Goal: Ask a question

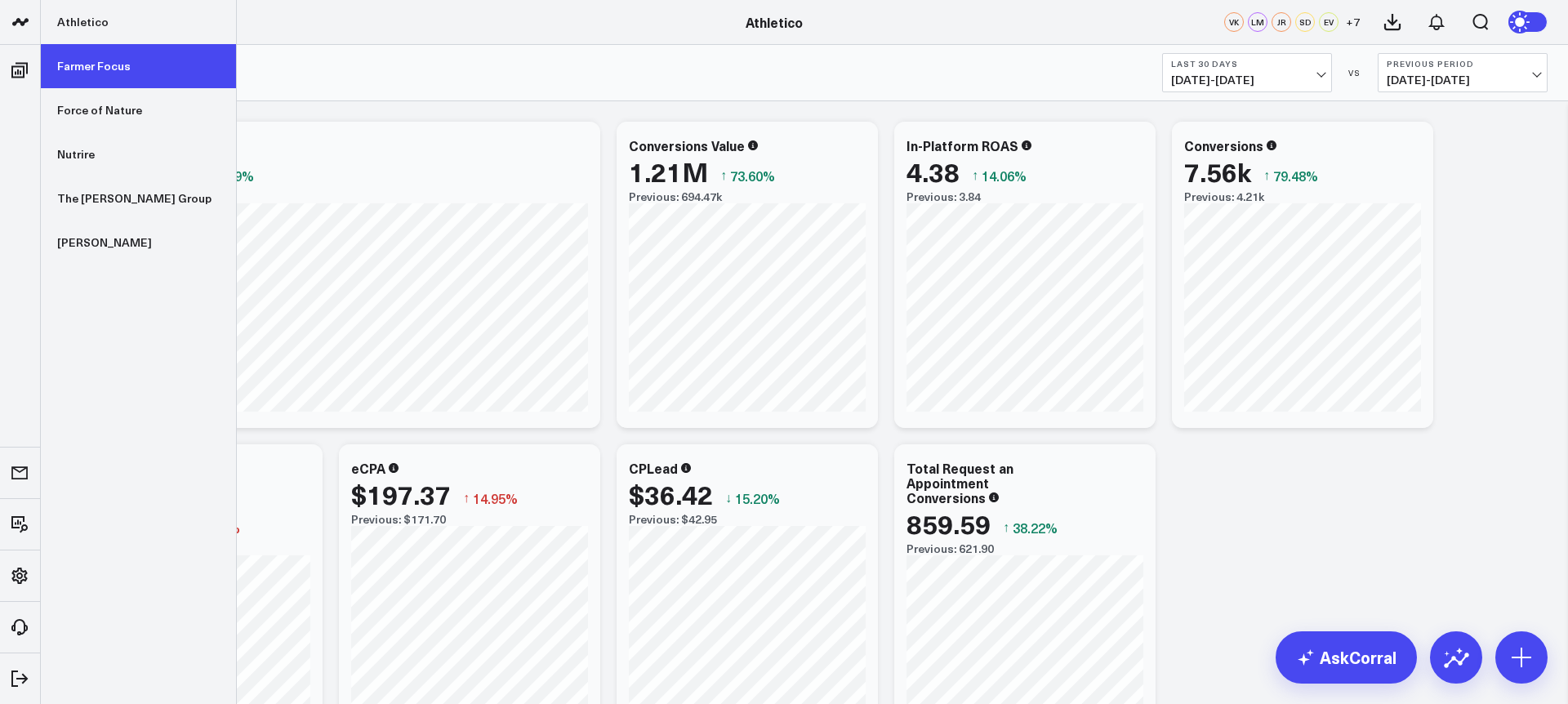
click at [140, 70] on link "Farmer Focus" at bounding box center [137, 66] width 195 height 44
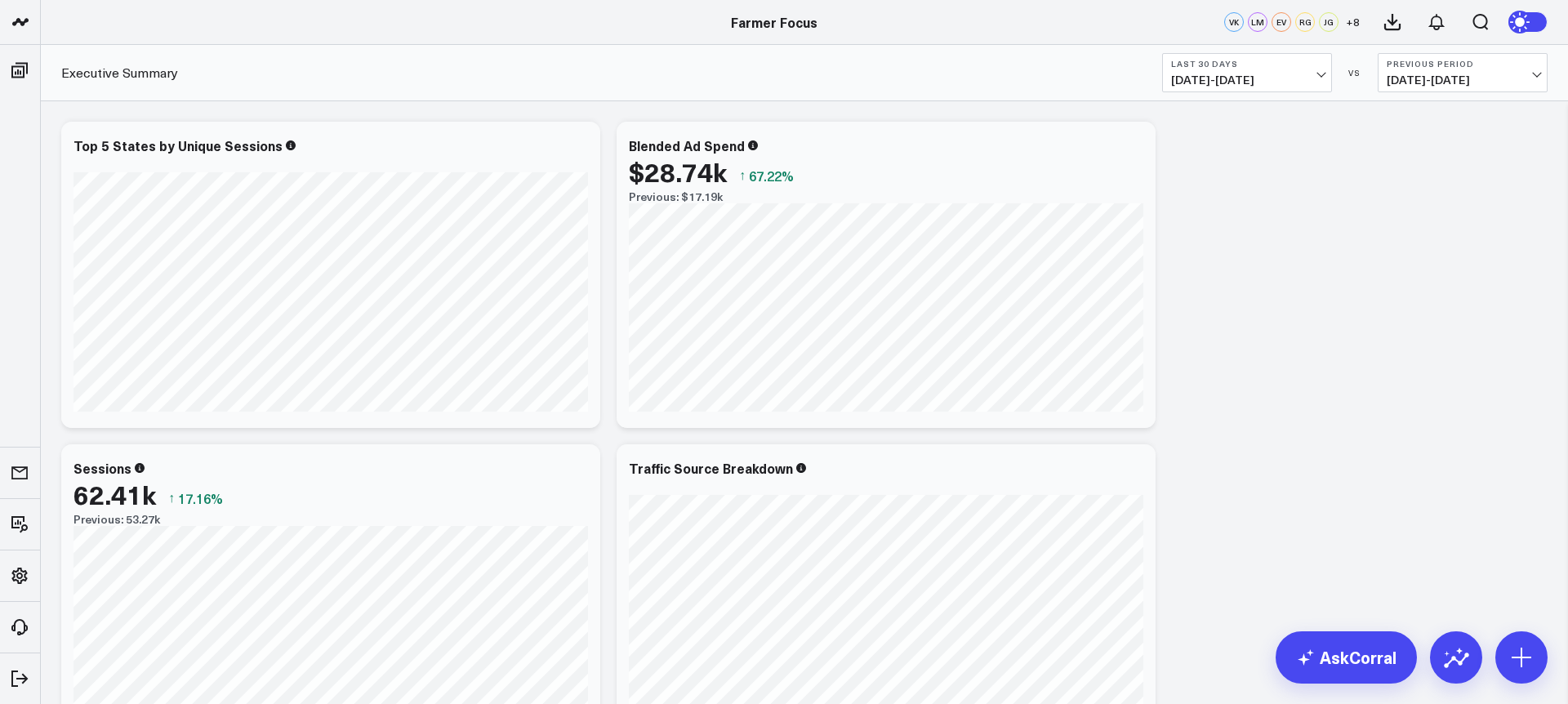
click at [1204, 90] on button "Last 30 Days [DATE] - [DATE]" at bounding box center [1247, 73] width 170 height 40
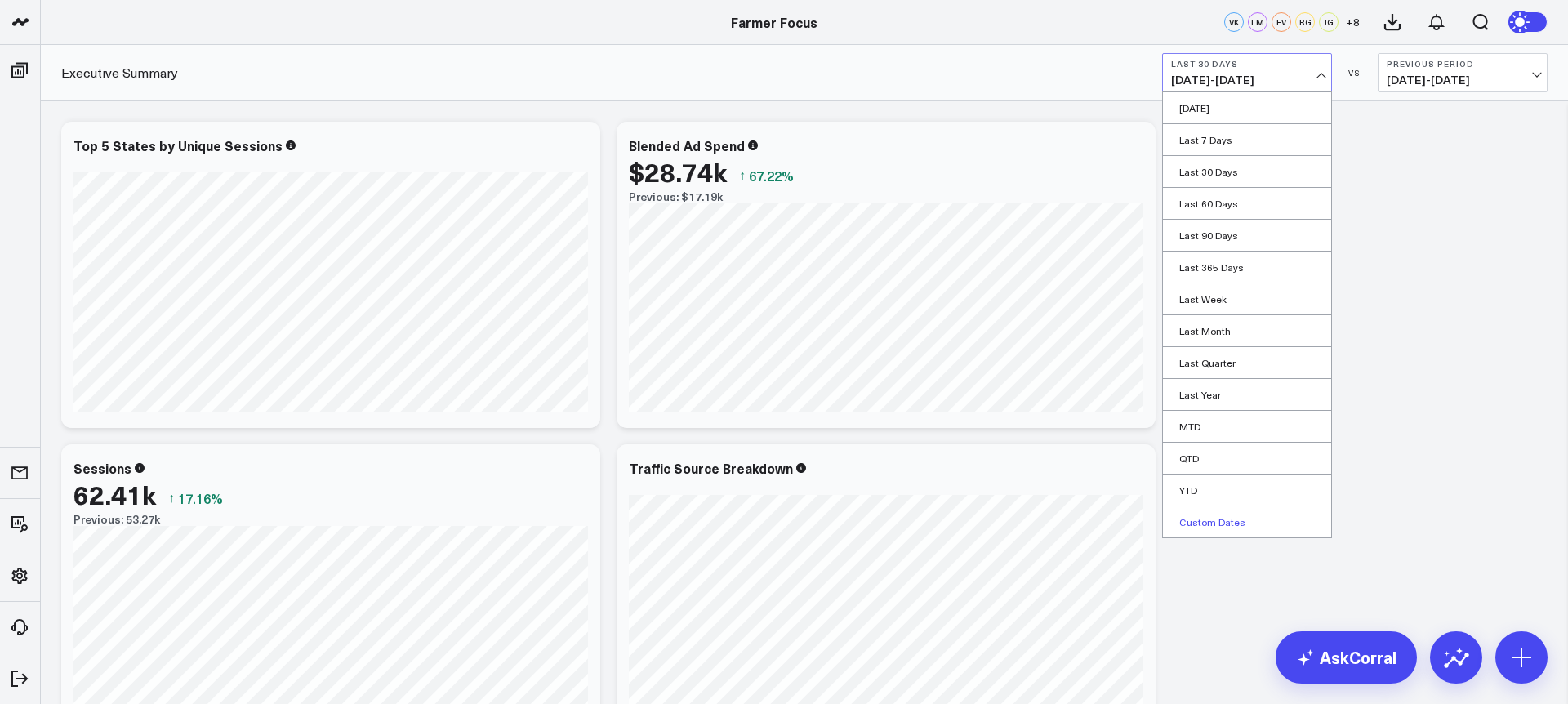
click at [1222, 516] on link "Custom Dates" at bounding box center [1246, 522] width 168 height 31
select select "8"
select select "2025"
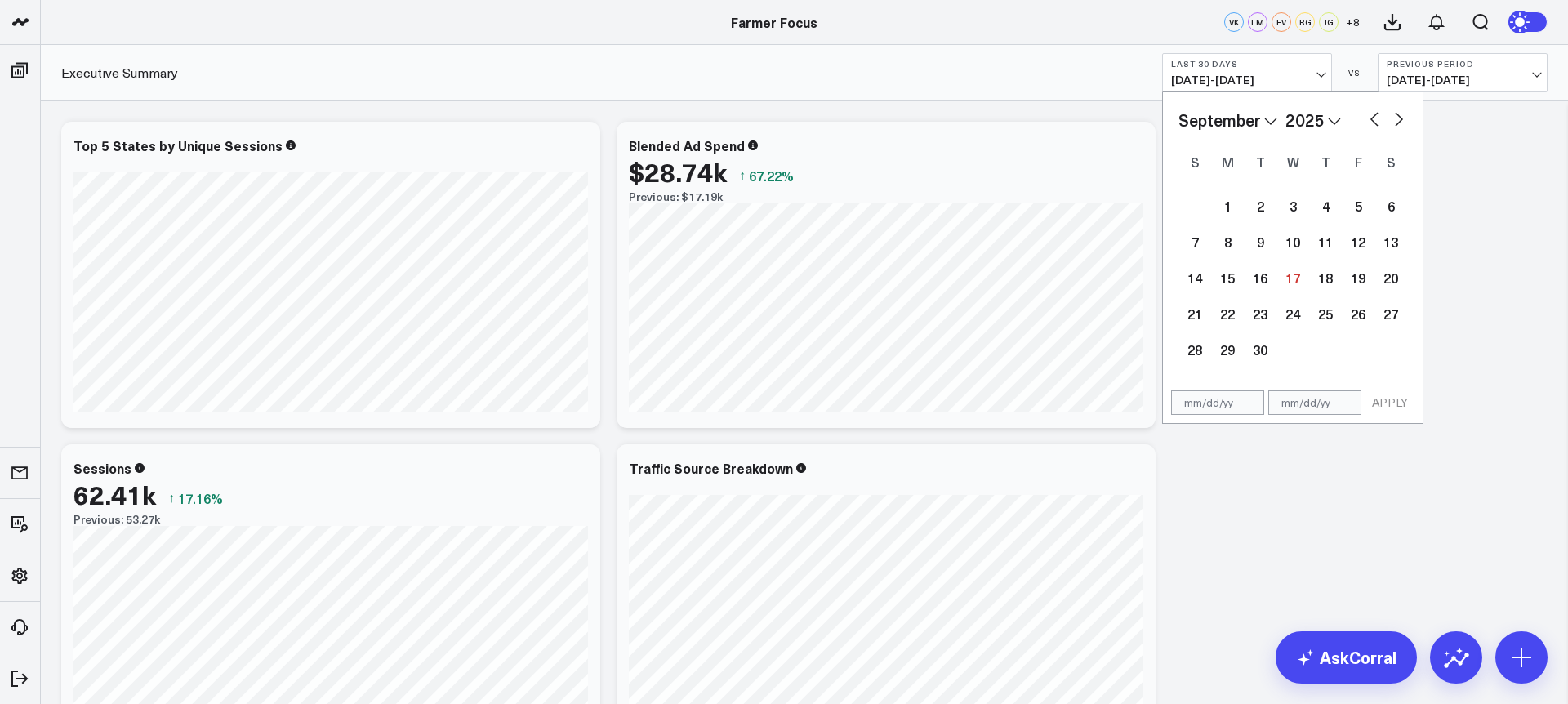
click at [1213, 131] on select "January February March April May June July August September October November De…" at bounding box center [1228, 119] width 99 height 24
select select "2025"
click at [1295, 205] on div "1" at bounding box center [1293, 206] width 32 height 32
type input "[DATE]"
select select "2025"
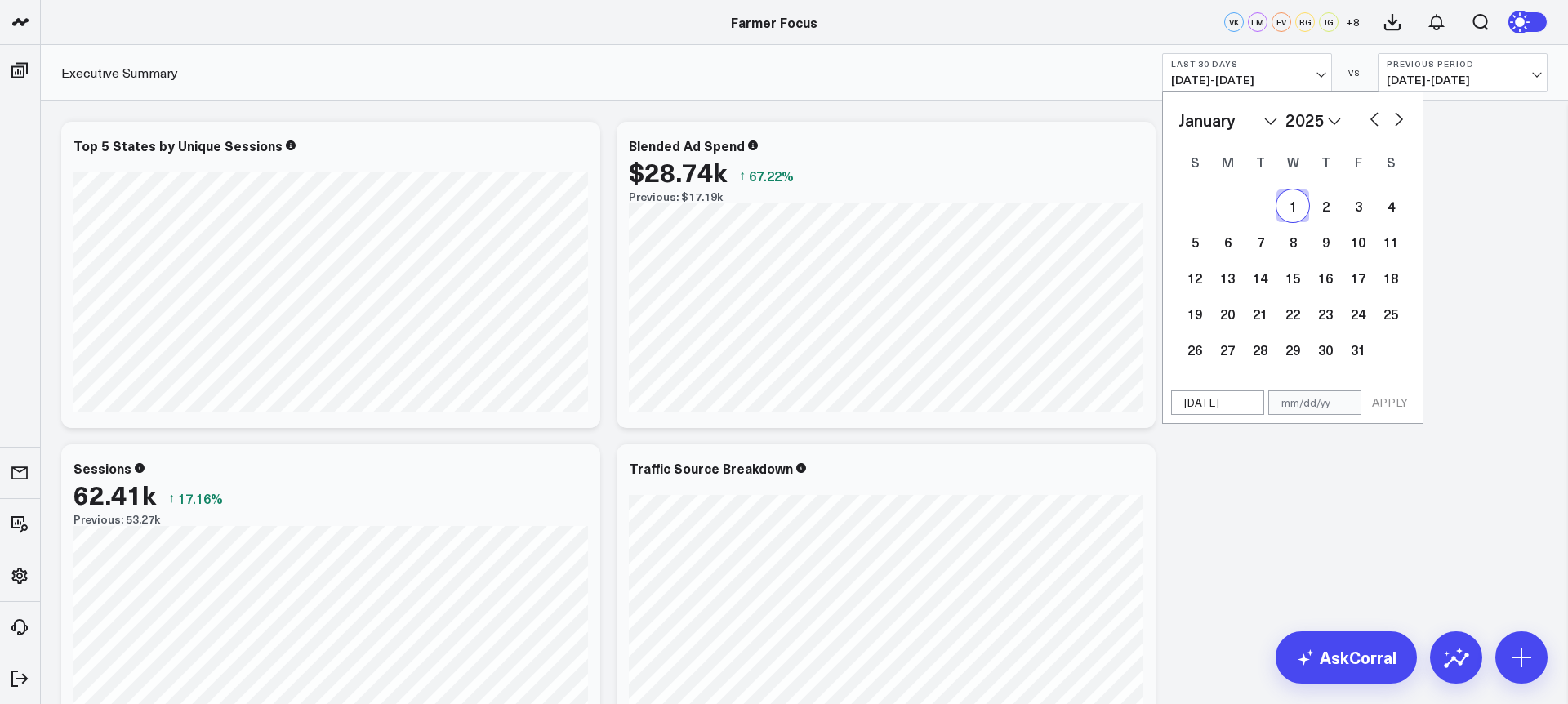
click at [1262, 120] on select "January February March April May June July August September October November De…" at bounding box center [1228, 119] width 99 height 24
select select "8"
select select "2025"
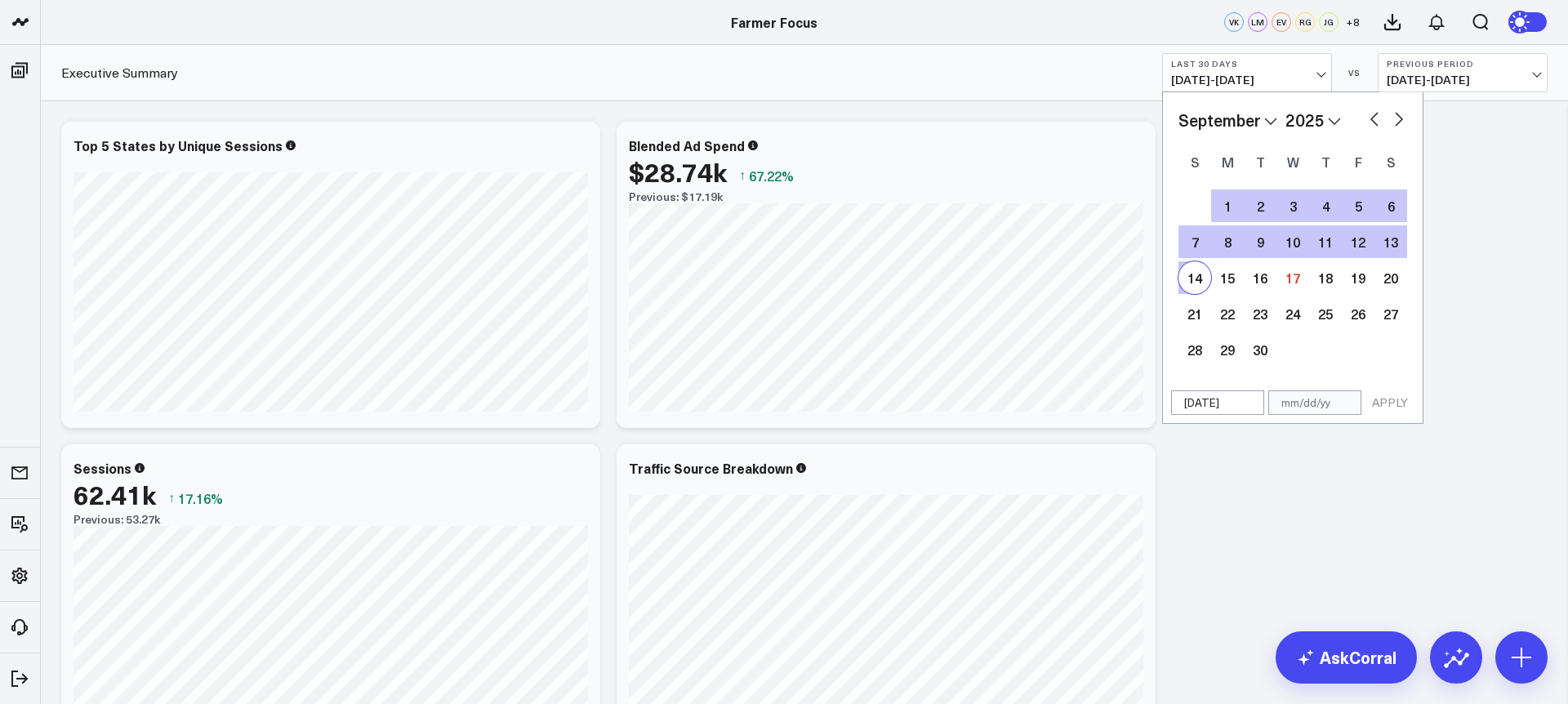
click at [1202, 276] on div "14" at bounding box center [1195, 277] width 32 height 32
type input "[DATE]"
select select "8"
select select "2025"
click at [1386, 405] on button "APPLY" at bounding box center [1390, 402] width 49 height 24
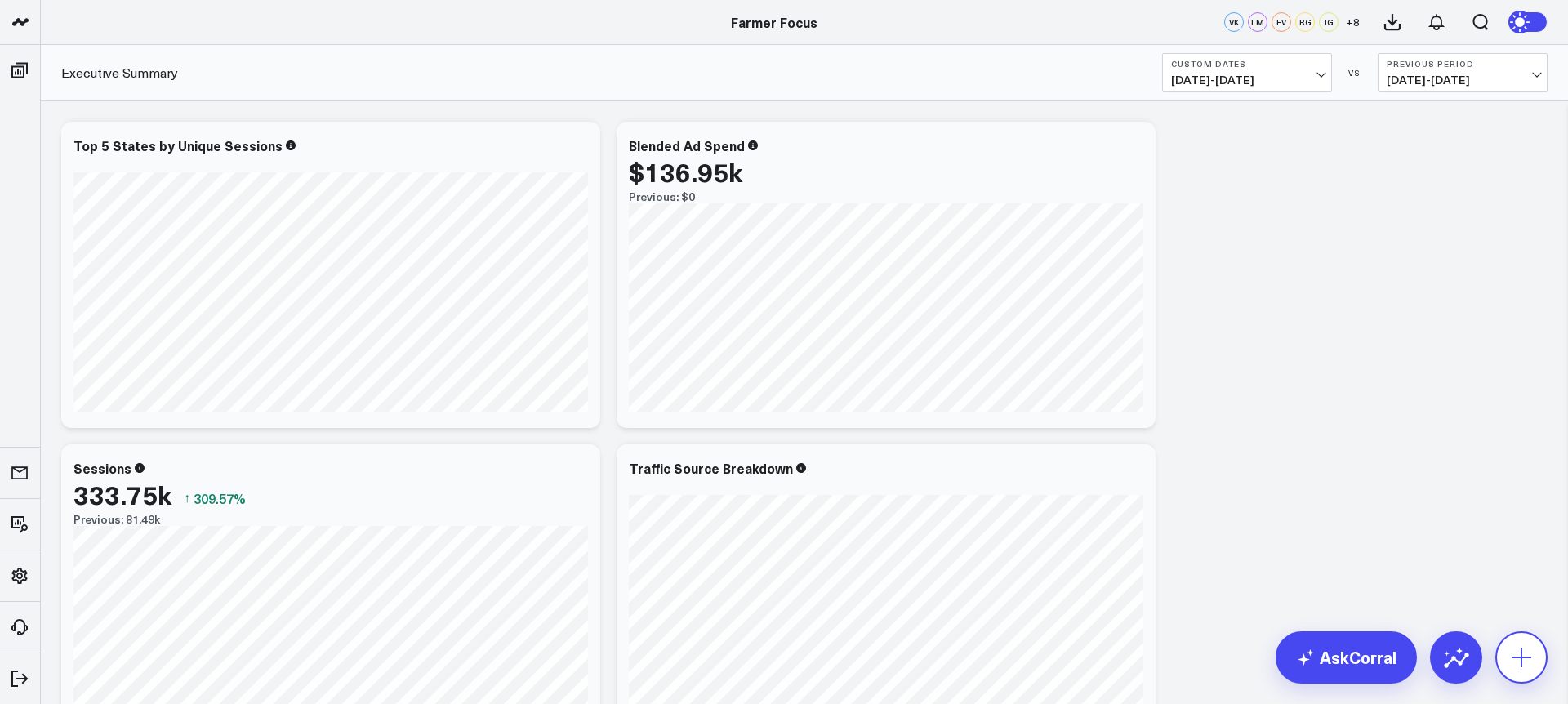
click at [1516, 664] on icon at bounding box center [1521, 656] width 26 height 26
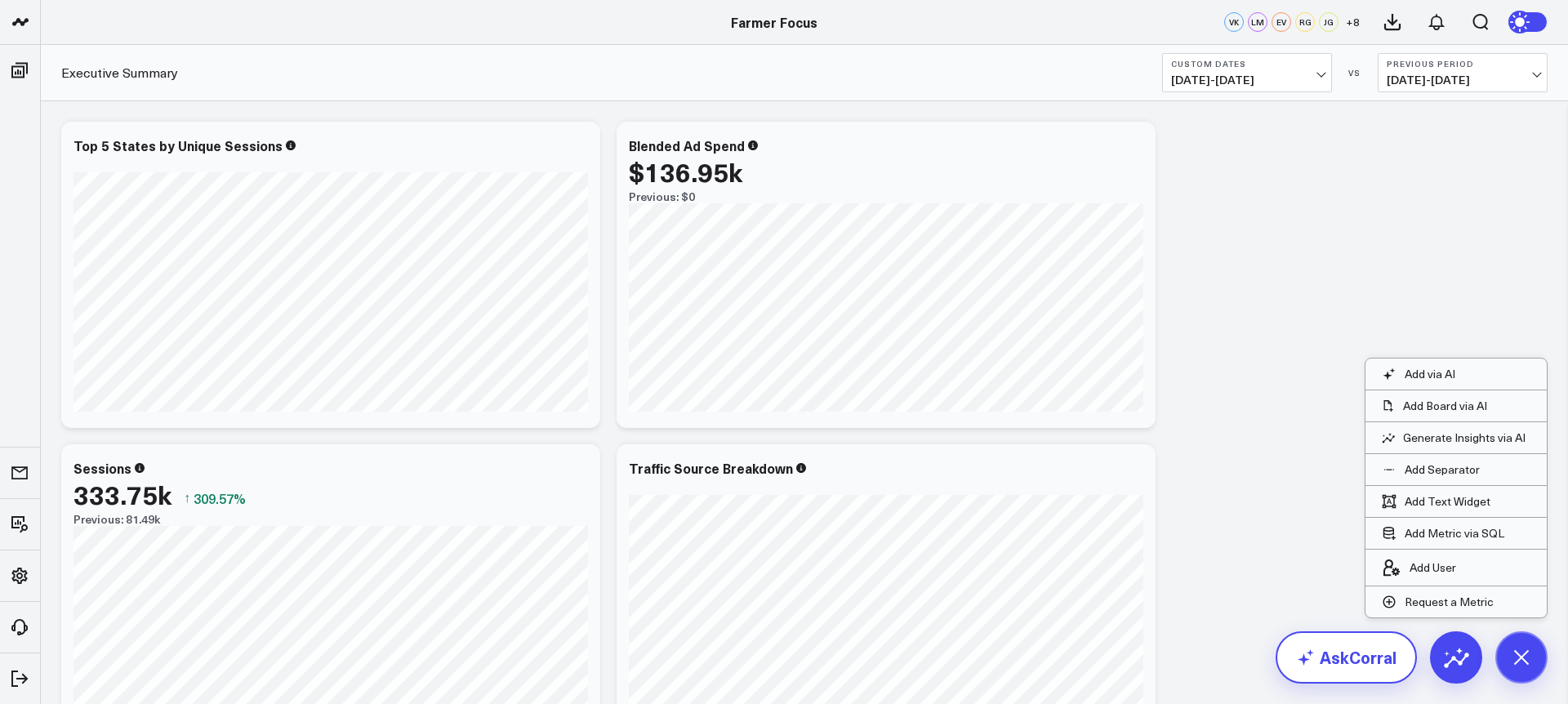
click at [1380, 667] on link "AskCorral" at bounding box center [1346, 657] width 141 height 52
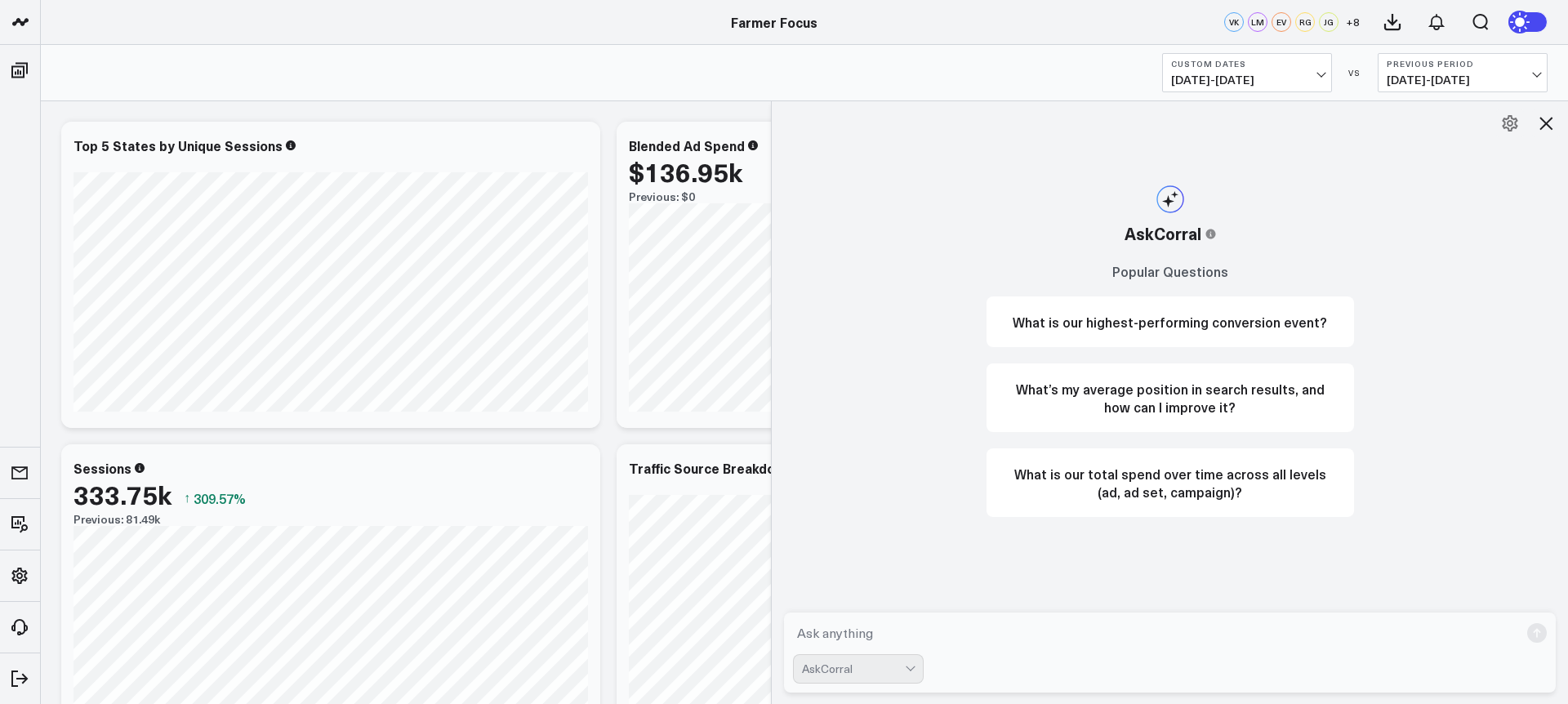
click at [920, 635] on textarea at bounding box center [1156, 632] width 726 height 30
type textarea "What are my total new users"
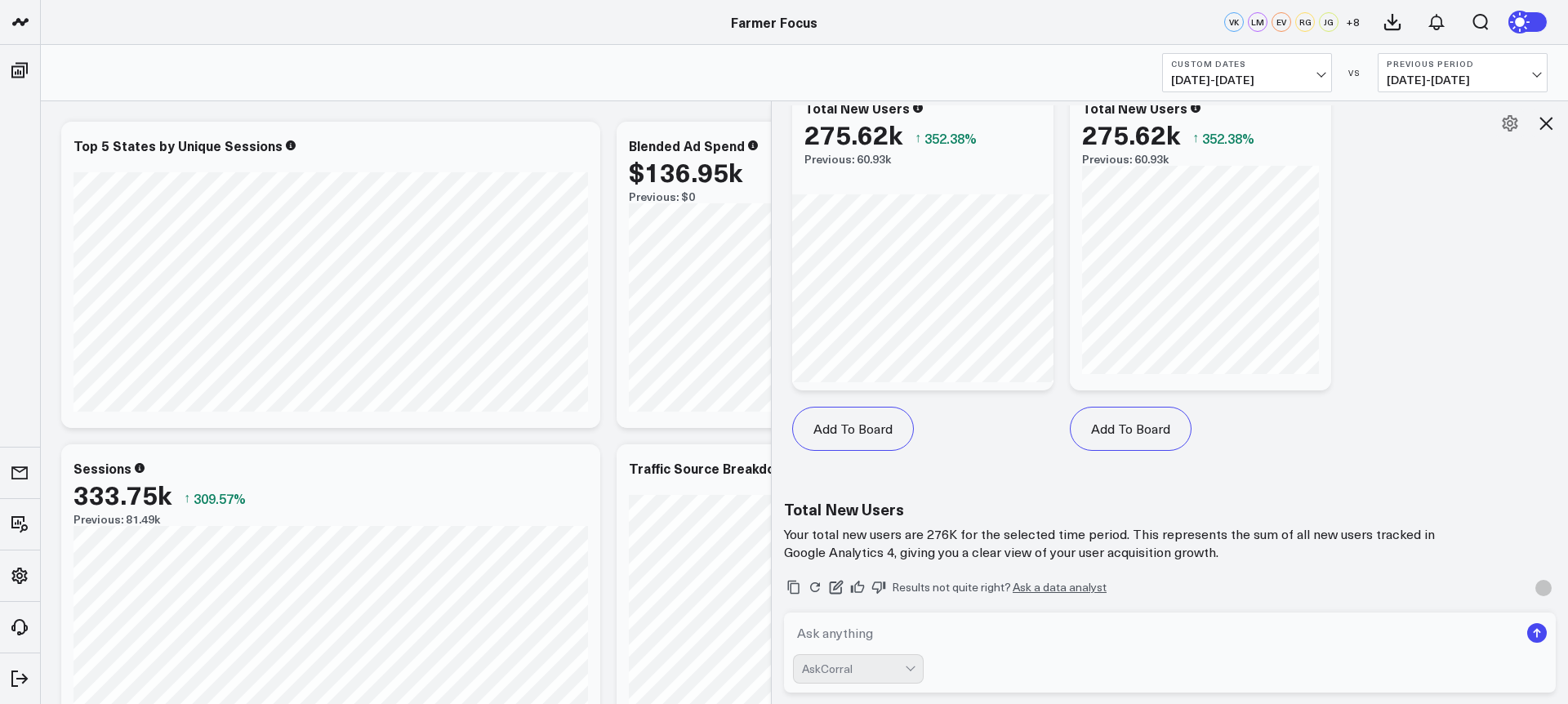
scroll to position [1043, 0]
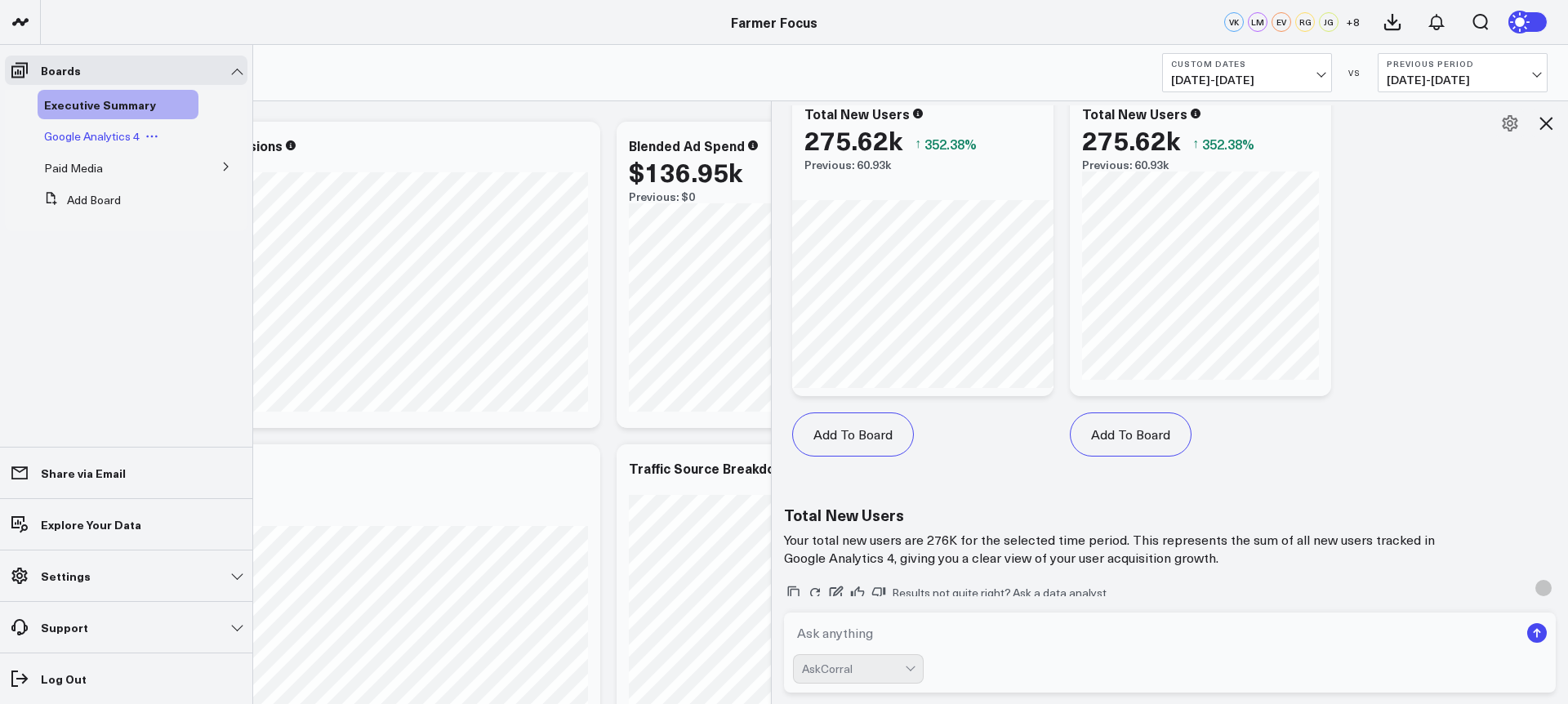
click at [85, 141] on span "Google Analytics 4" at bounding box center [92, 136] width 95 height 15
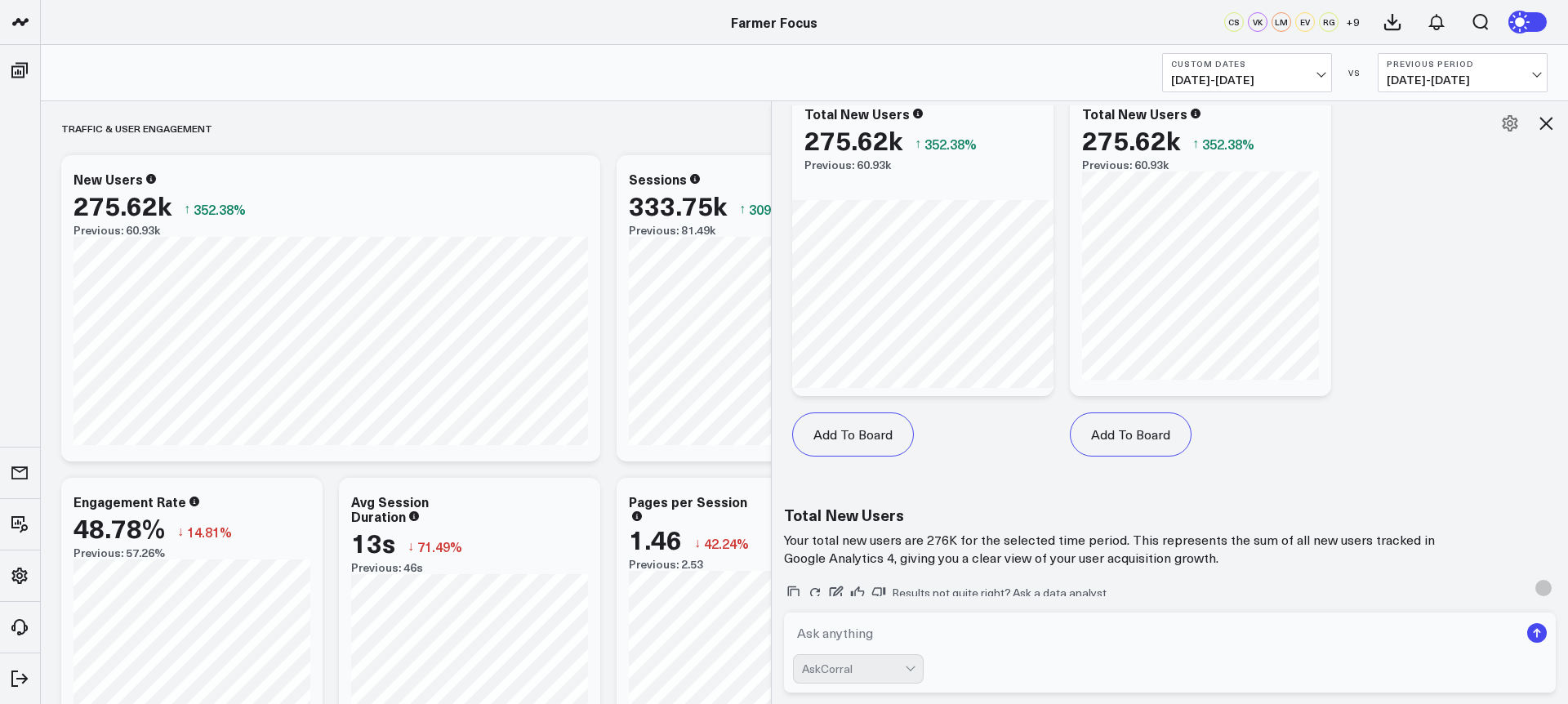
click at [1554, 121] on icon at bounding box center [1546, 123] width 20 height 20
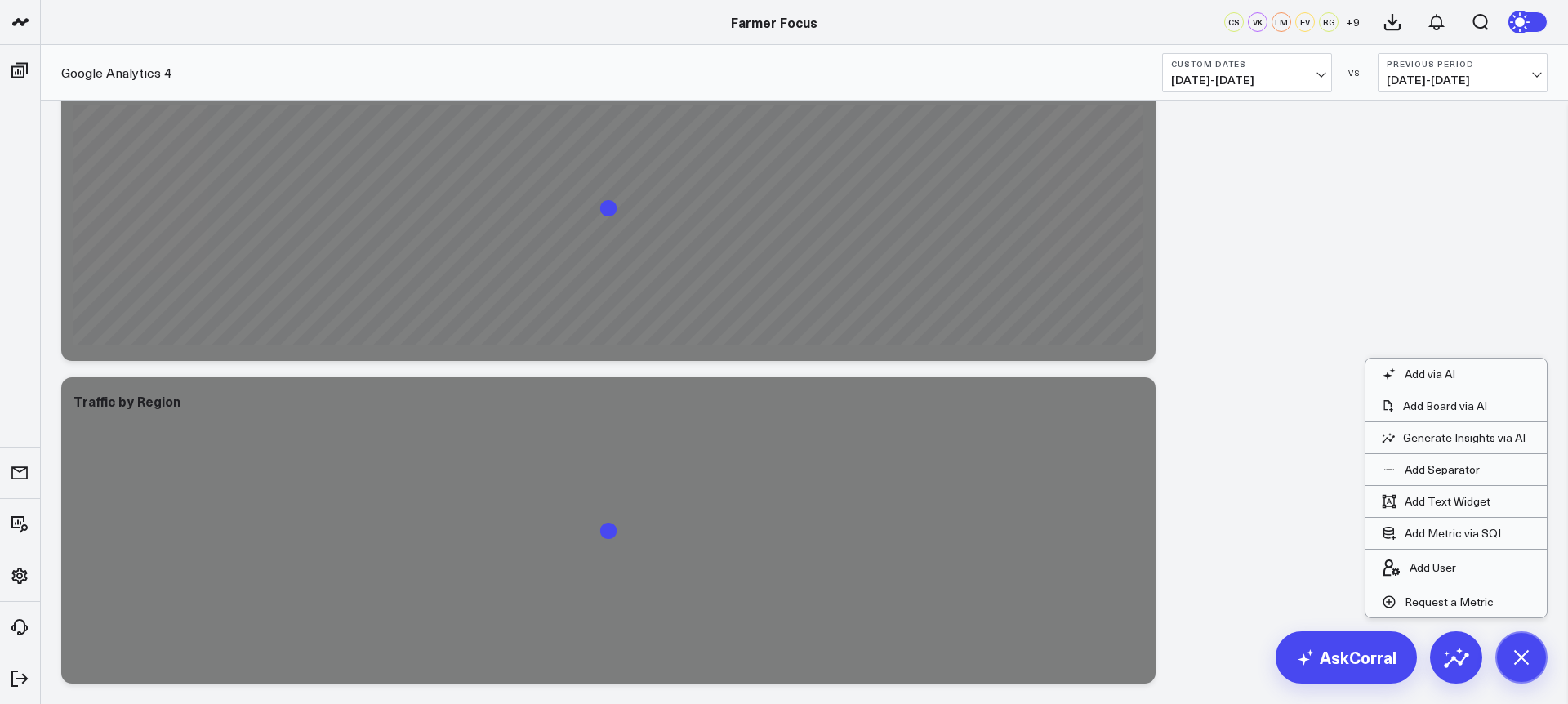
scroll to position [3962, 0]
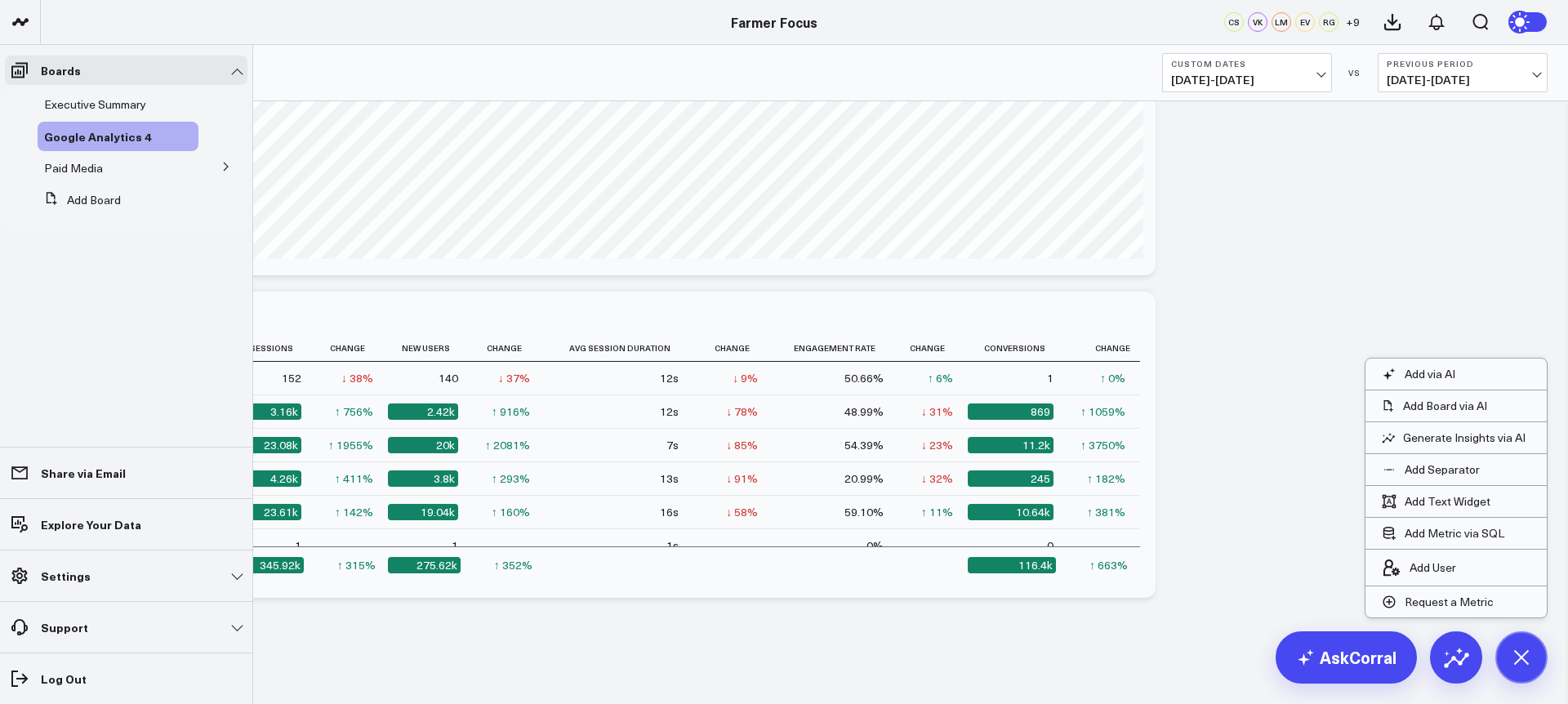
click at [224, 165] on icon at bounding box center [226, 166] width 10 height 10
click at [88, 198] on span "Google Ads" at bounding box center [83, 197] width 58 height 15
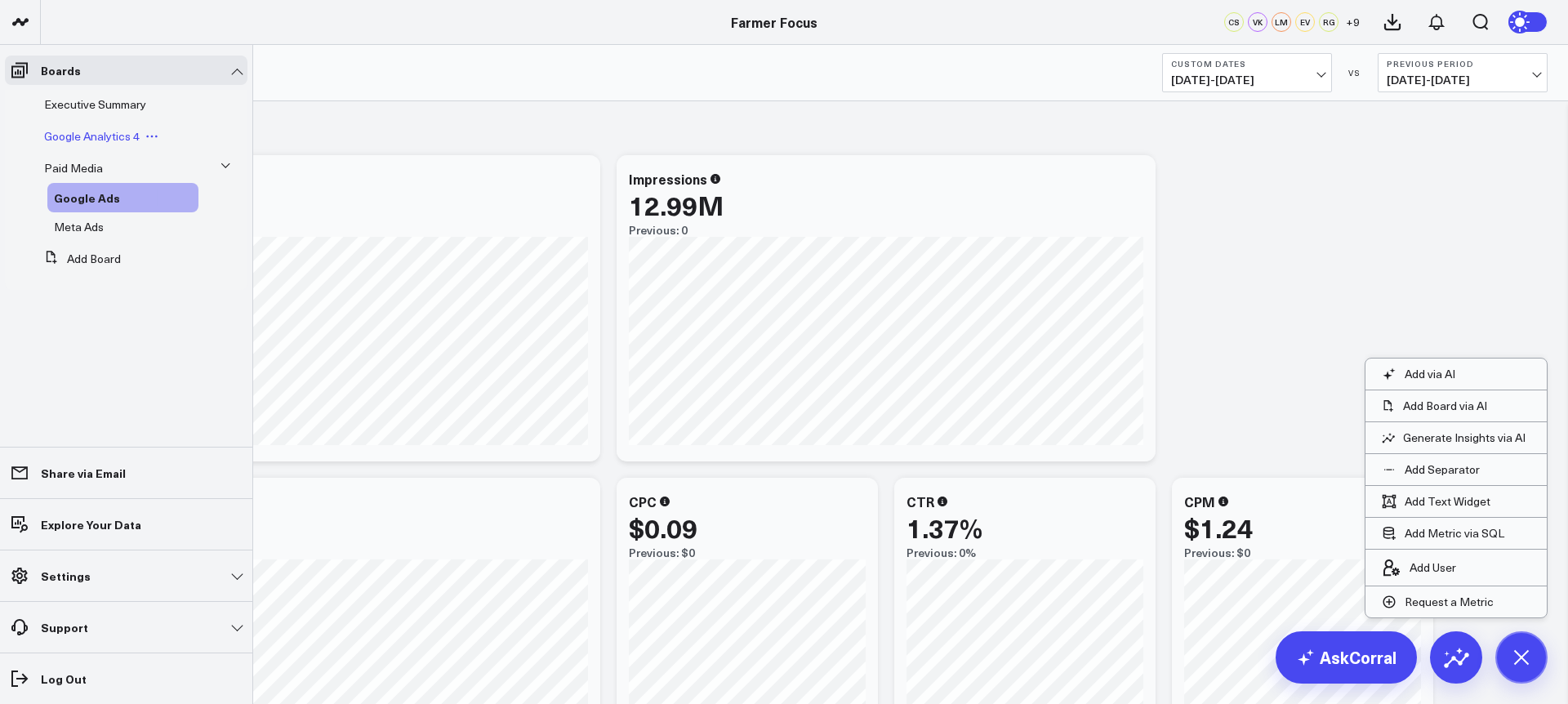
click at [93, 136] on span "Google Analytics 4" at bounding box center [92, 136] width 95 height 15
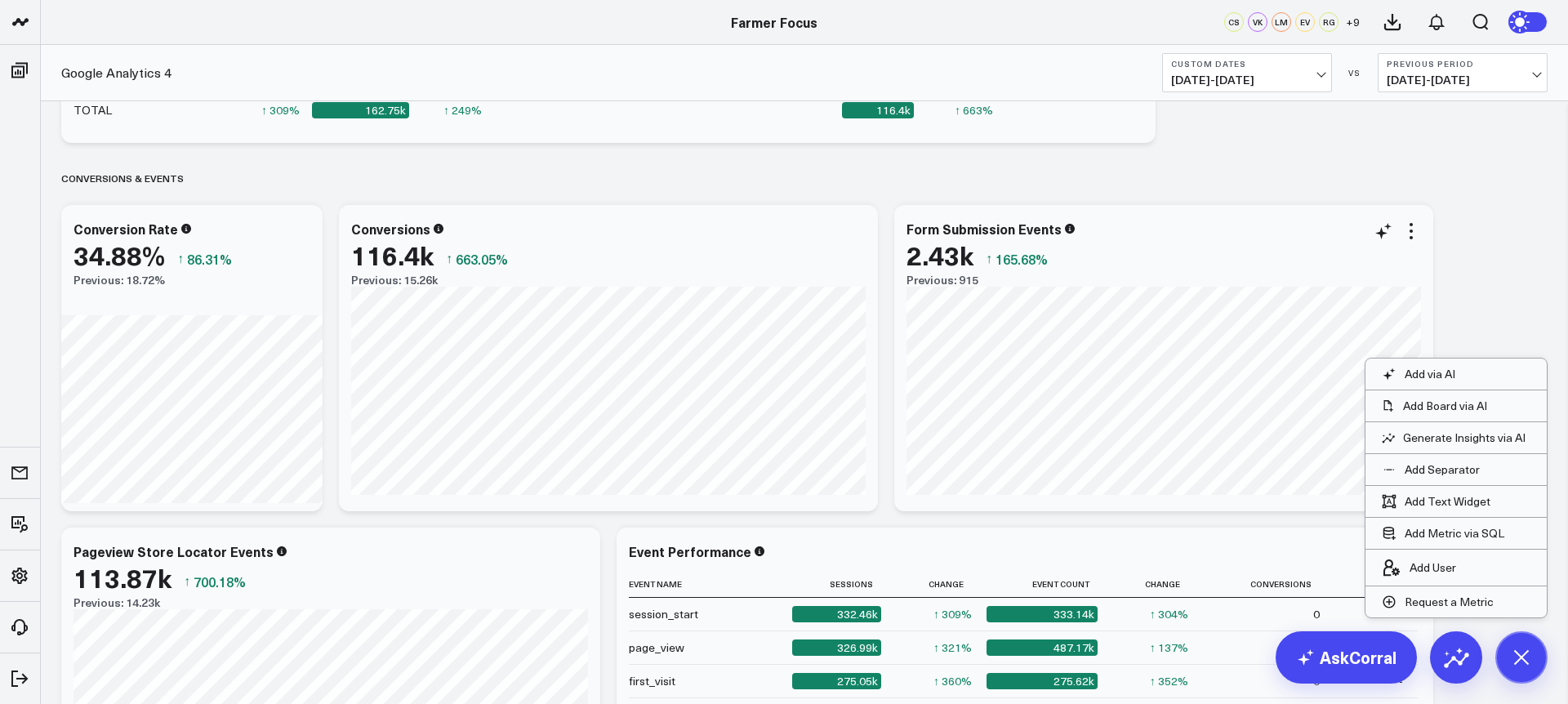
scroll to position [1673, 0]
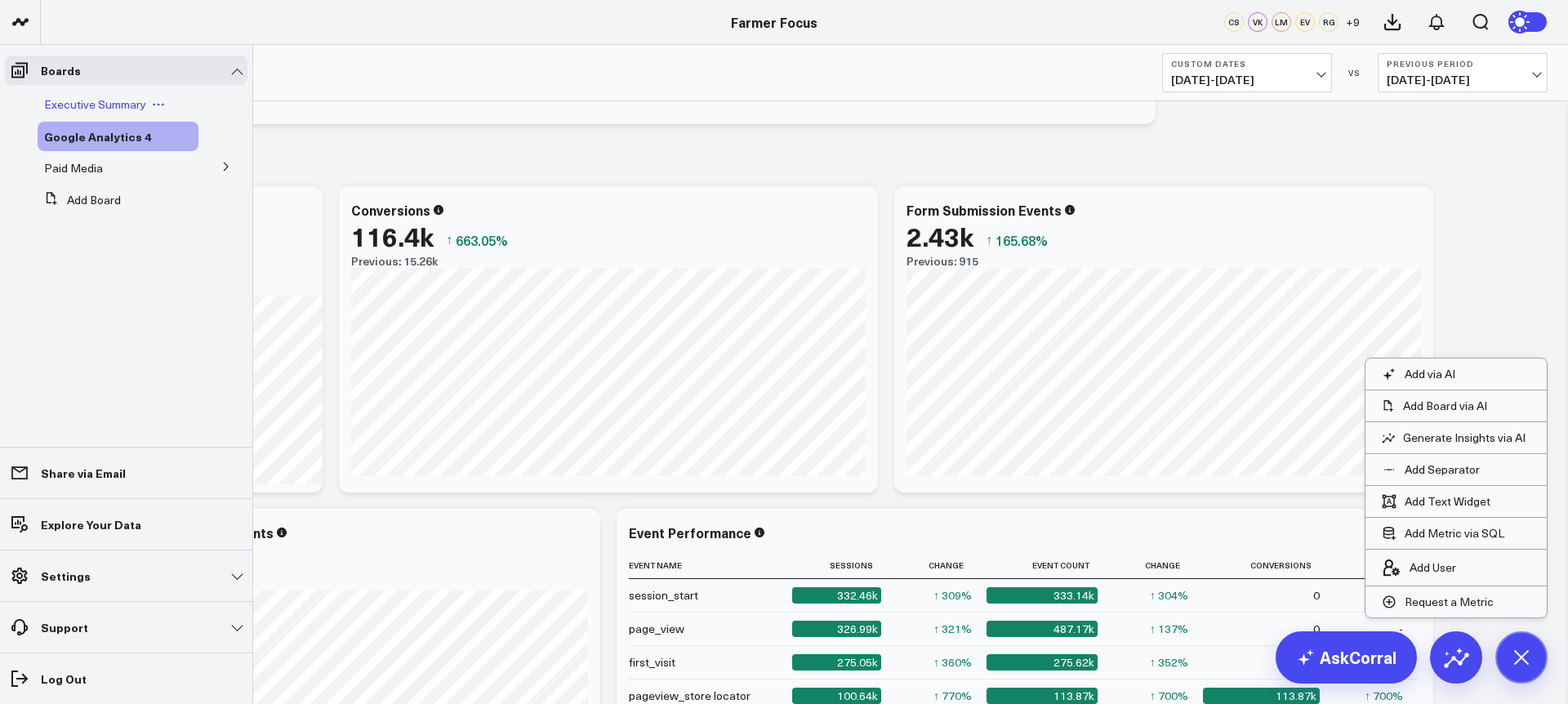
click at [68, 117] on div "Executive Summary" at bounding box center [118, 104] width 161 height 30
click at [75, 107] on span "Executive Summary" at bounding box center [95, 103] width 102 height 15
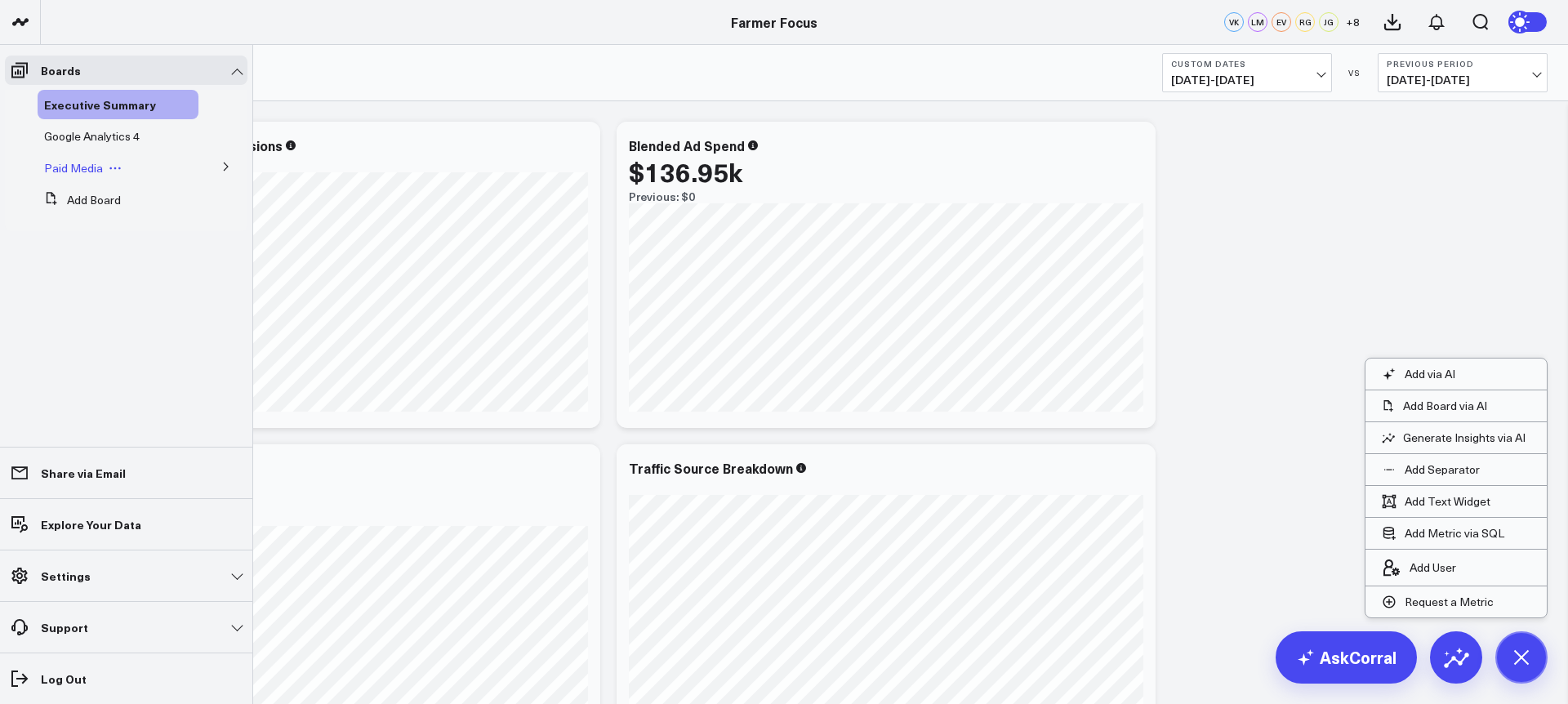
click at [98, 163] on span "Paid Media" at bounding box center [73, 167] width 58 height 15
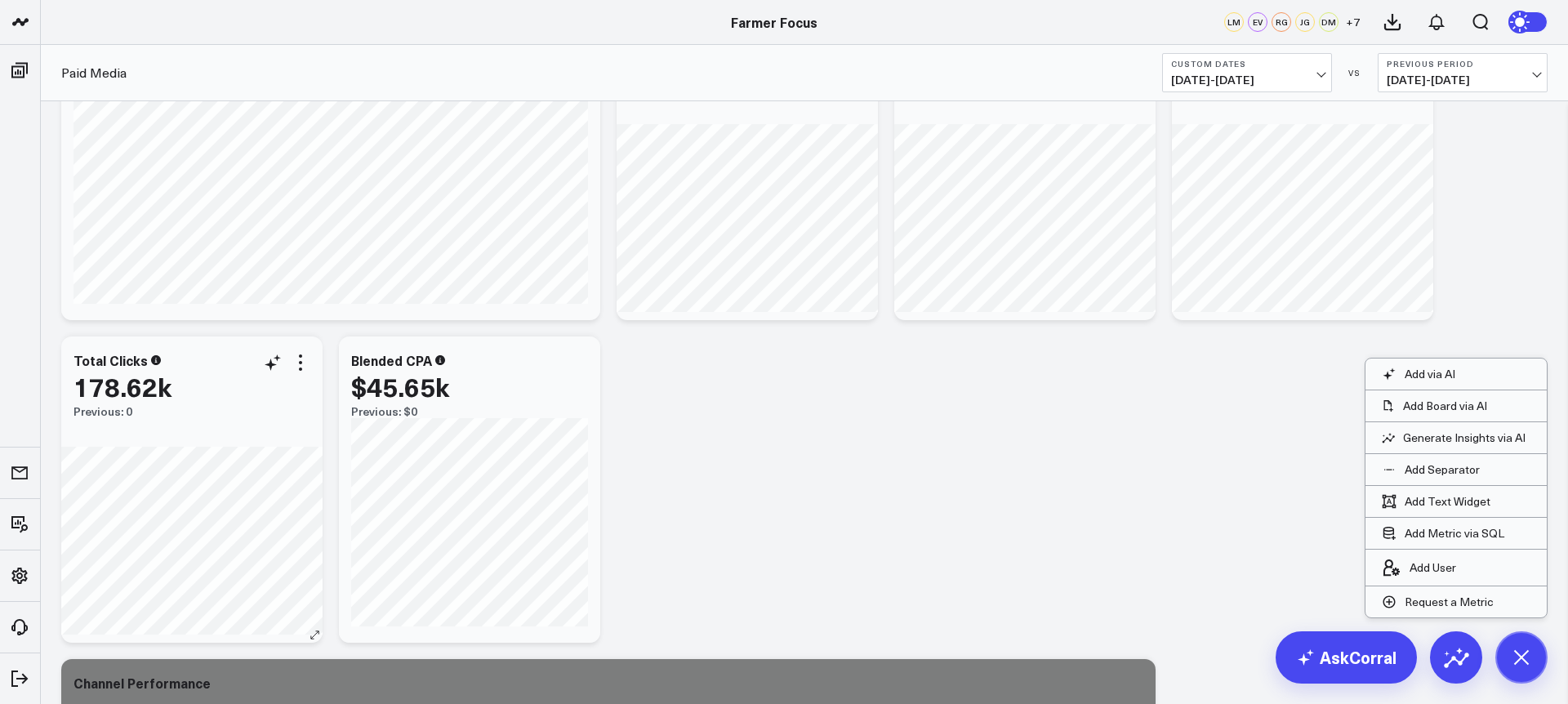
scroll to position [110, 0]
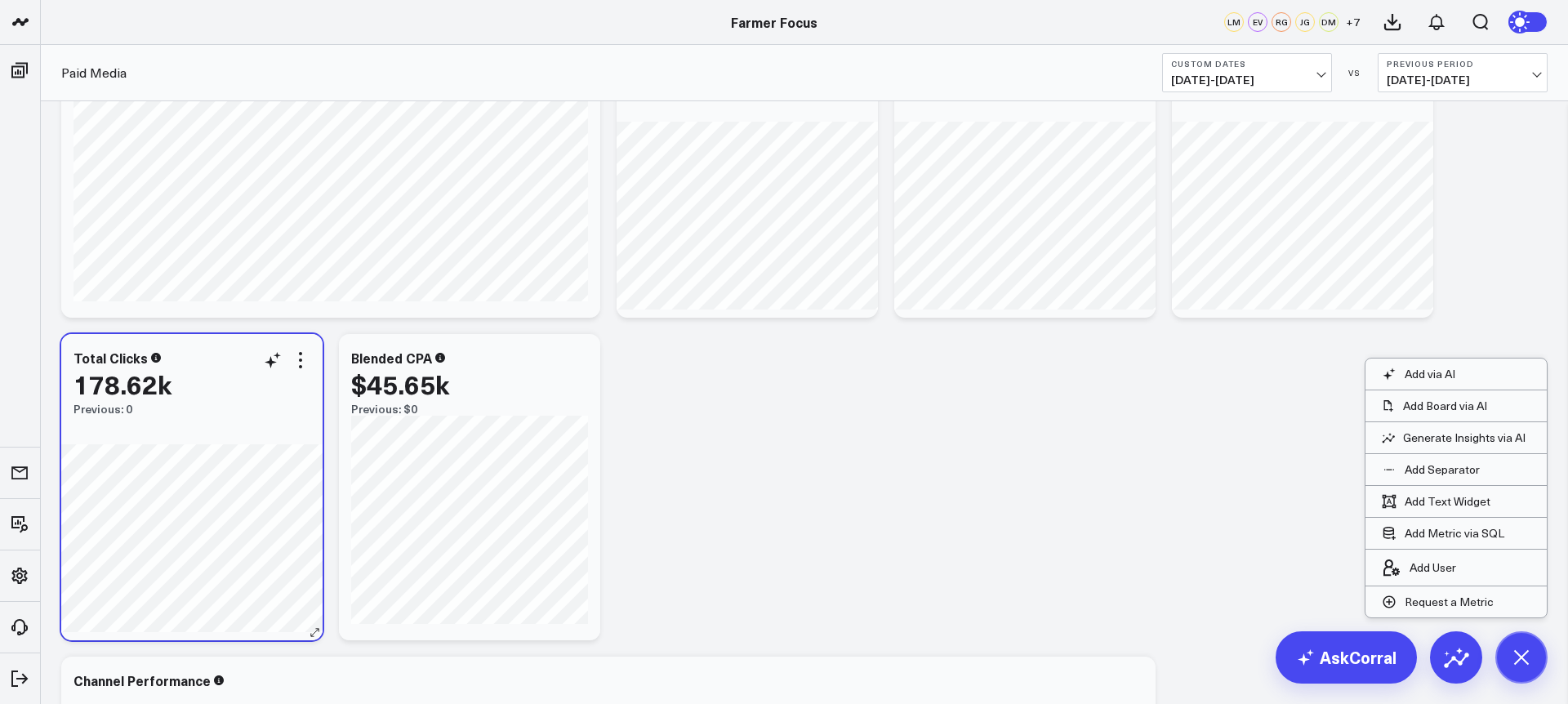
click at [156, 358] on icon at bounding box center [155, 357] width 10 height 10
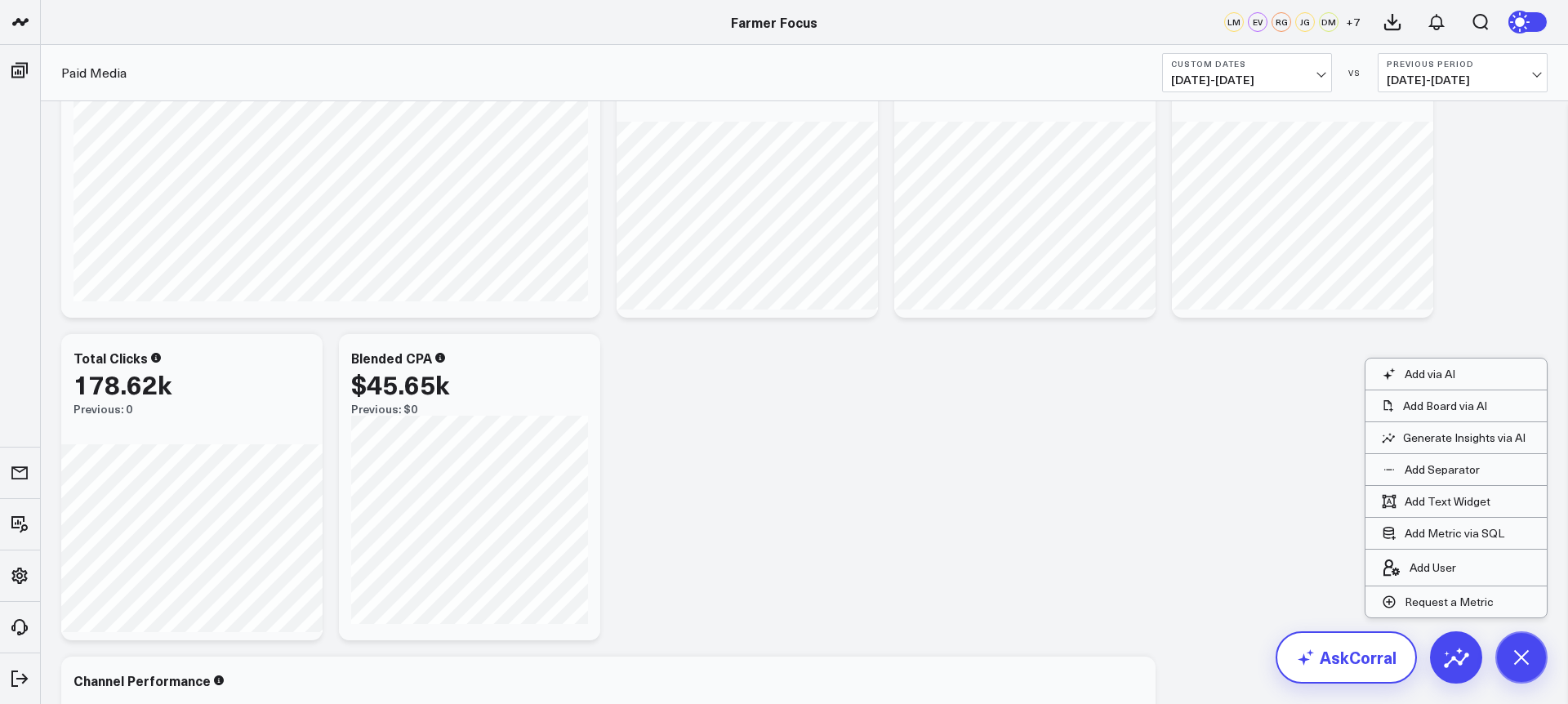
click at [1351, 664] on link "AskCorral" at bounding box center [1346, 657] width 141 height 52
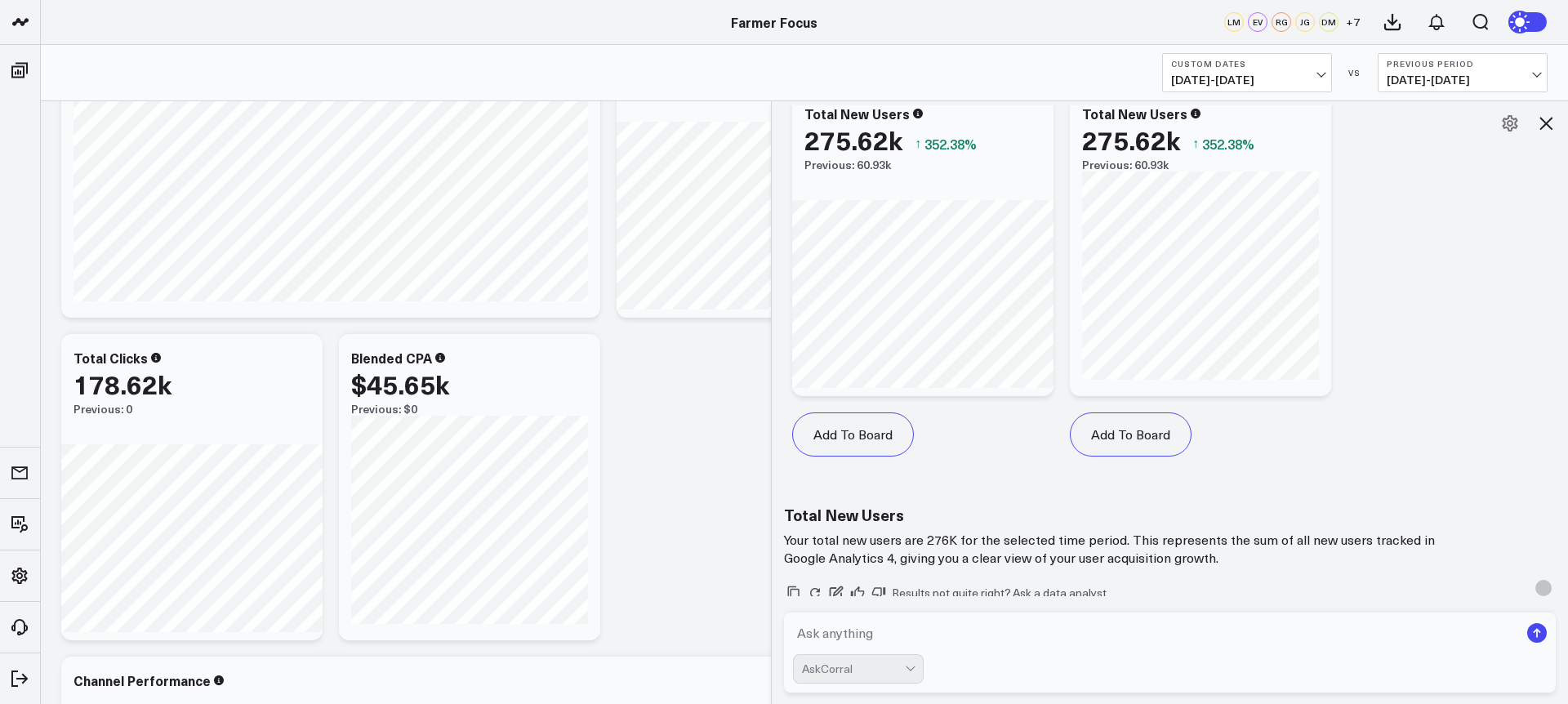
click at [956, 626] on textarea at bounding box center [1156, 632] width 726 height 30
type textarea "total clicks from google and meta"
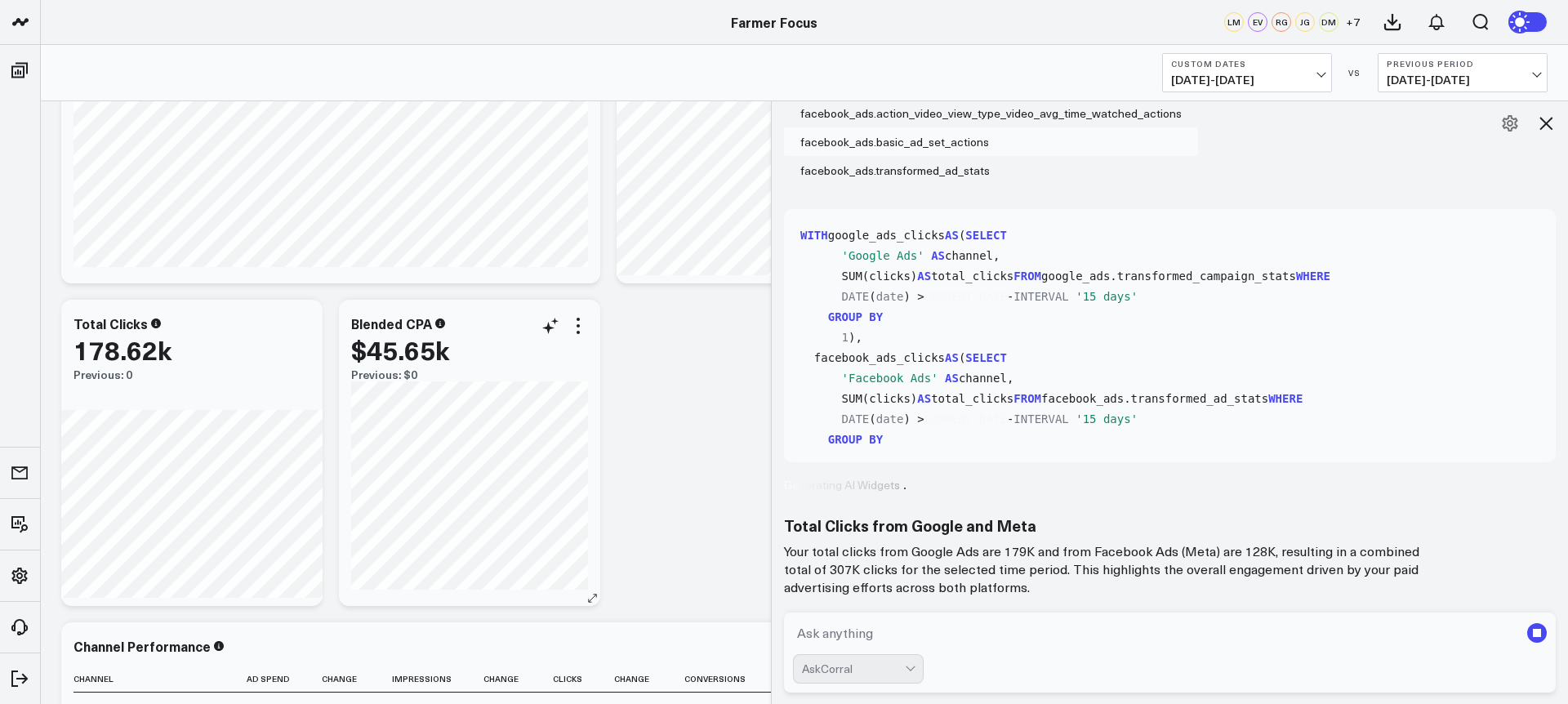
scroll to position [121, 0]
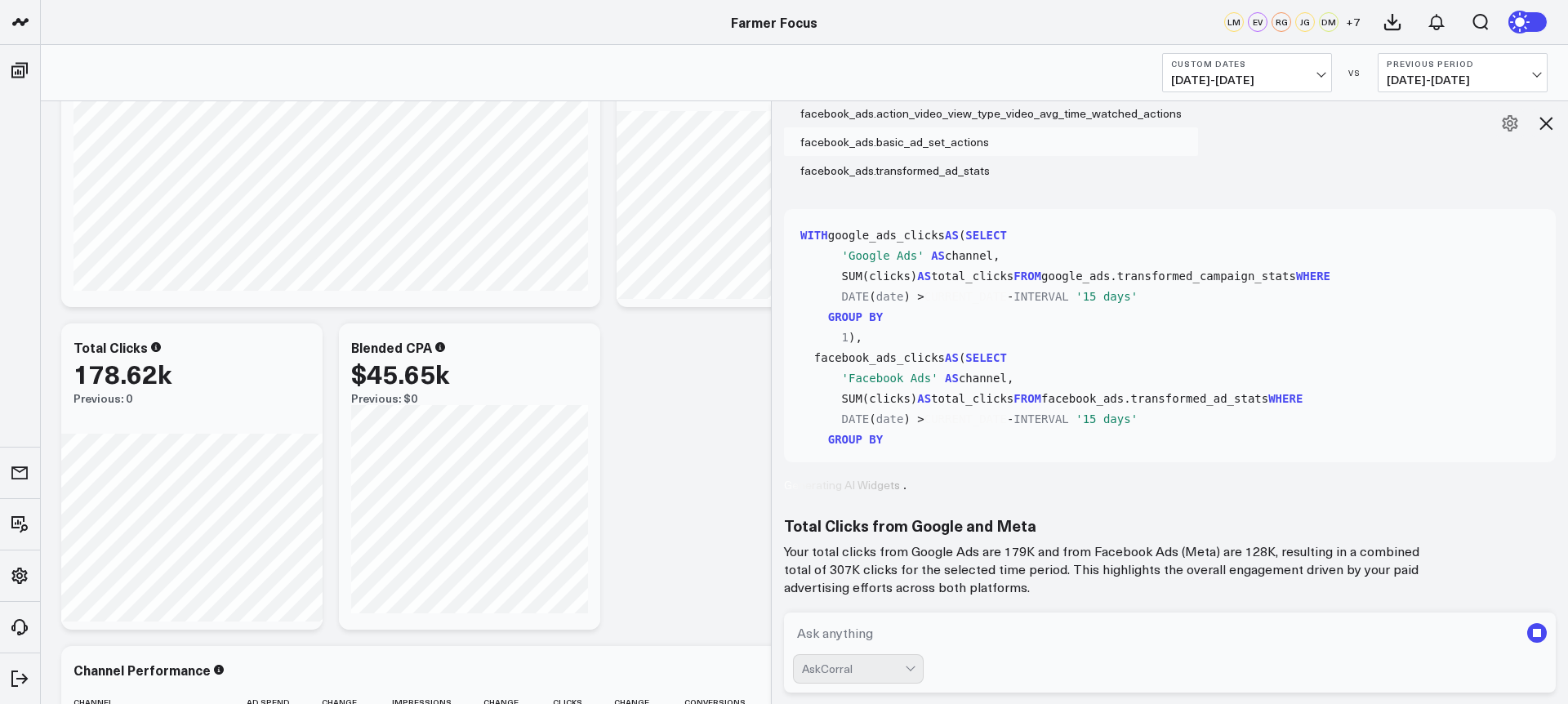
click at [627, 455] on div "Modify via AI Copy link to widget Ask support Remove Create linked copy Executi…" at bounding box center [804, 638] width 1503 height 1289
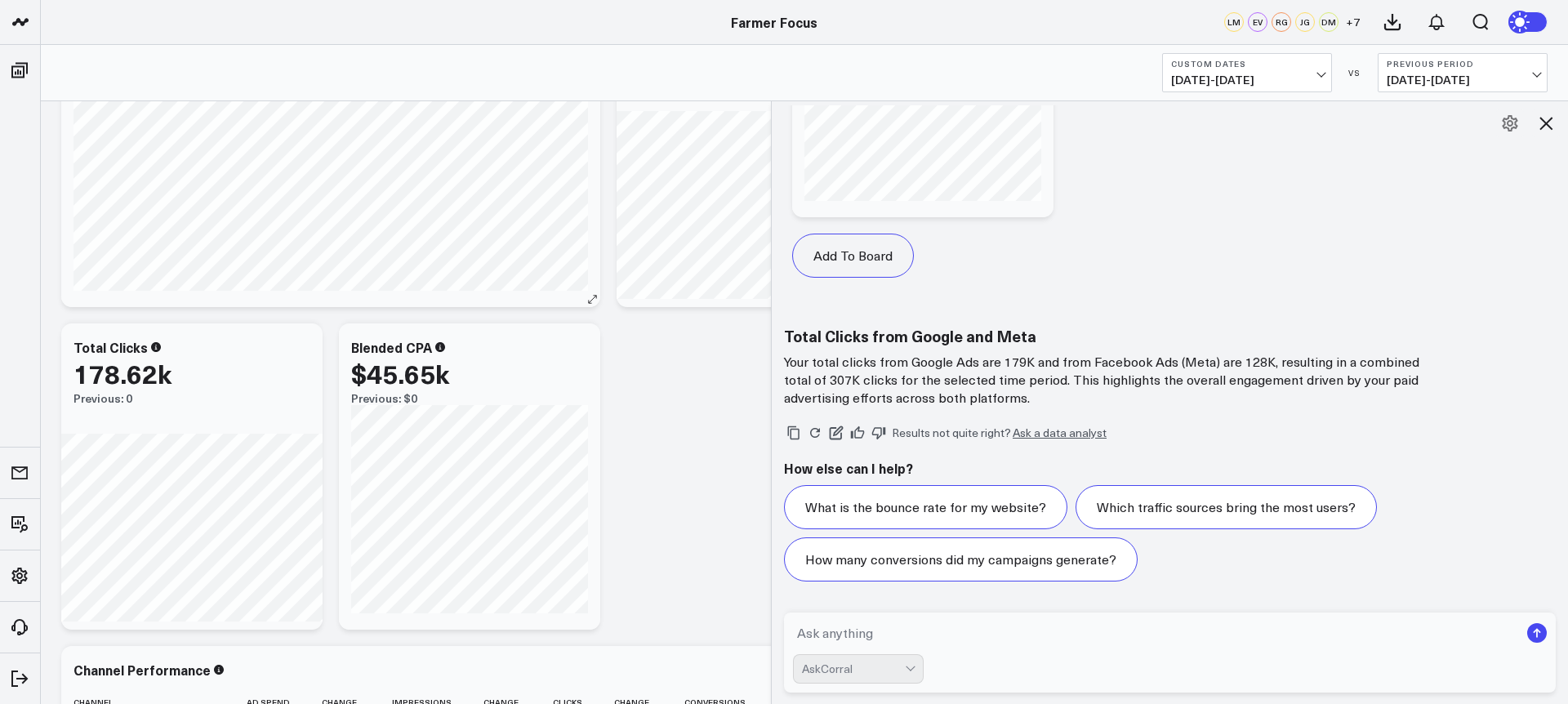
scroll to position [2779, 0]
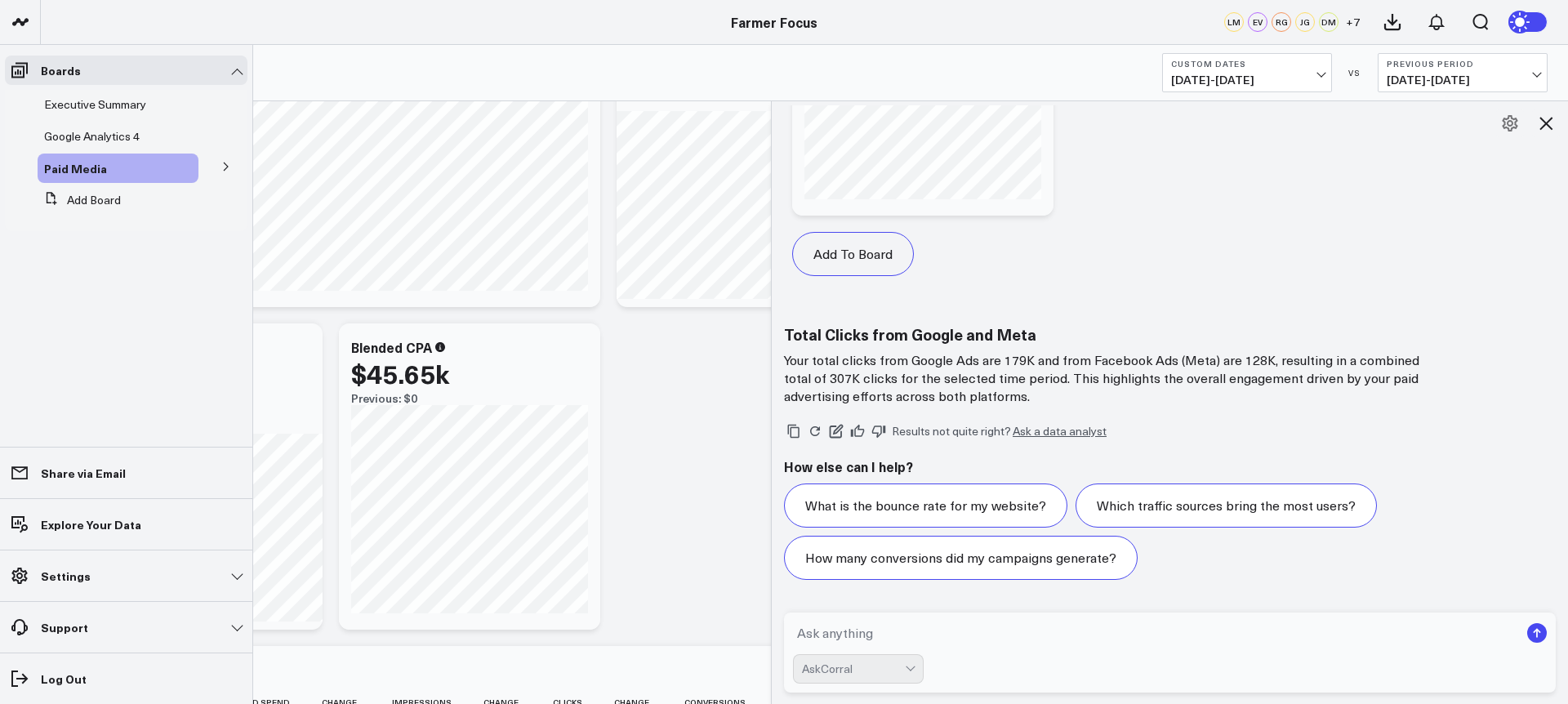
click at [226, 164] on icon at bounding box center [226, 166] width 10 height 10
click at [79, 197] on span "Google Ads" at bounding box center [83, 197] width 58 height 15
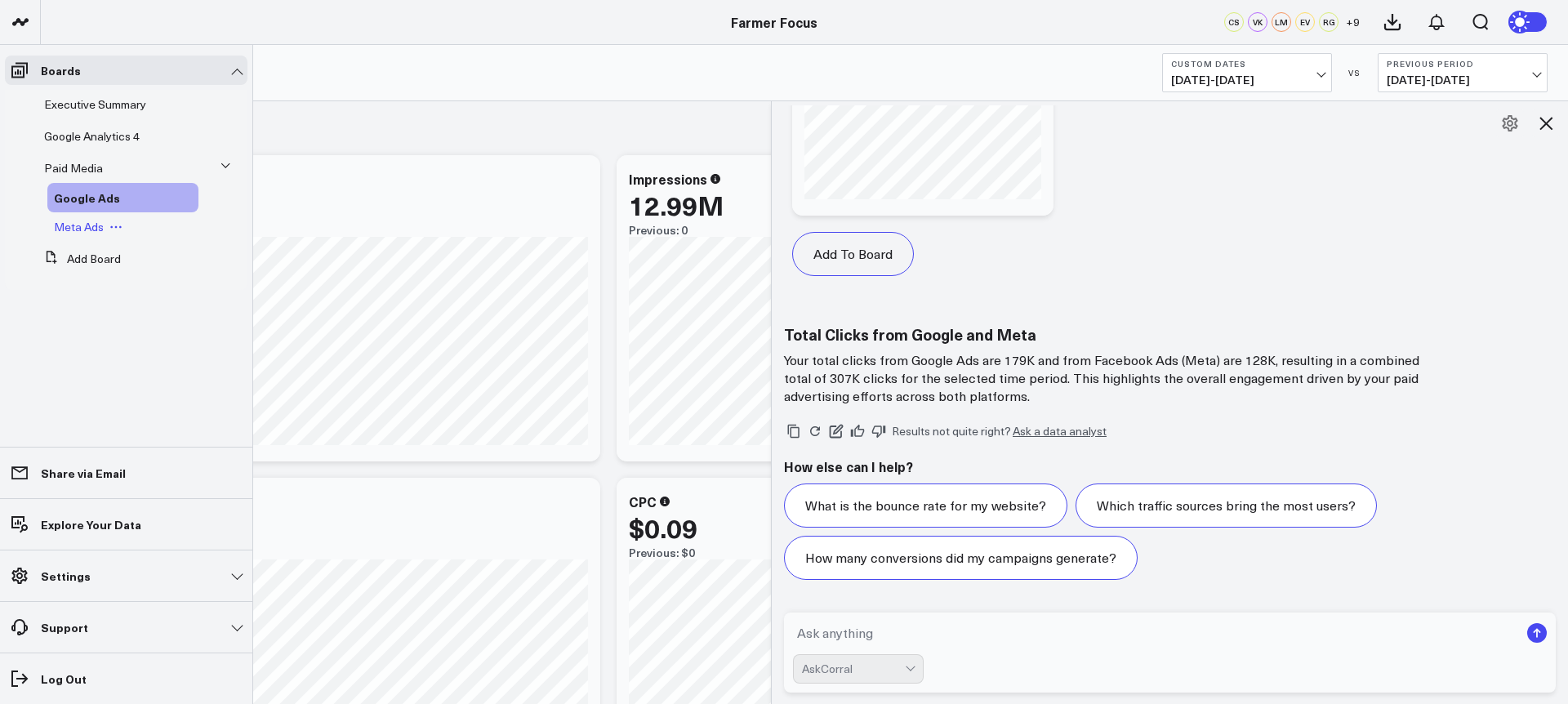
click at [102, 221] on span "Meta Ads" at bounding box center [78, 226] width 49 height 15
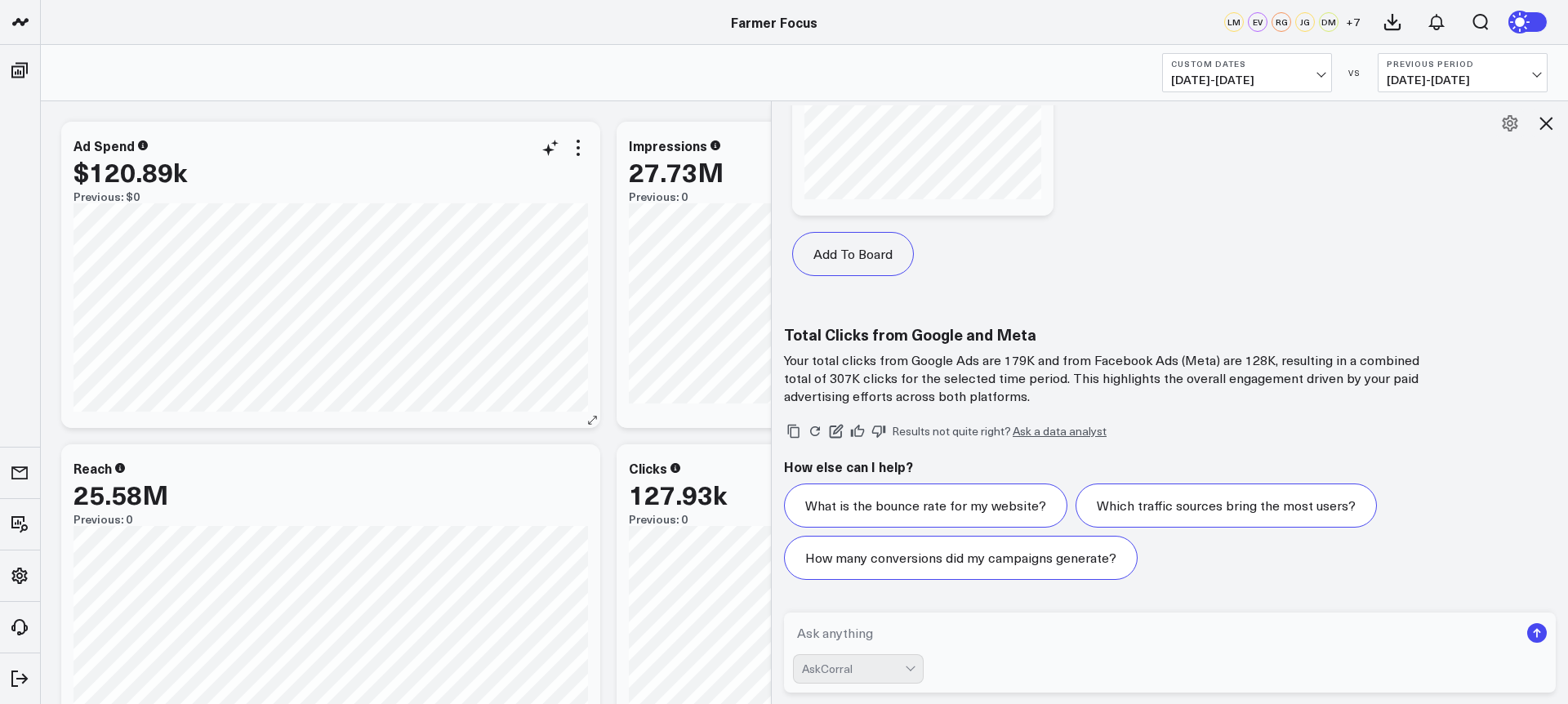
scroll to position [31, 0]
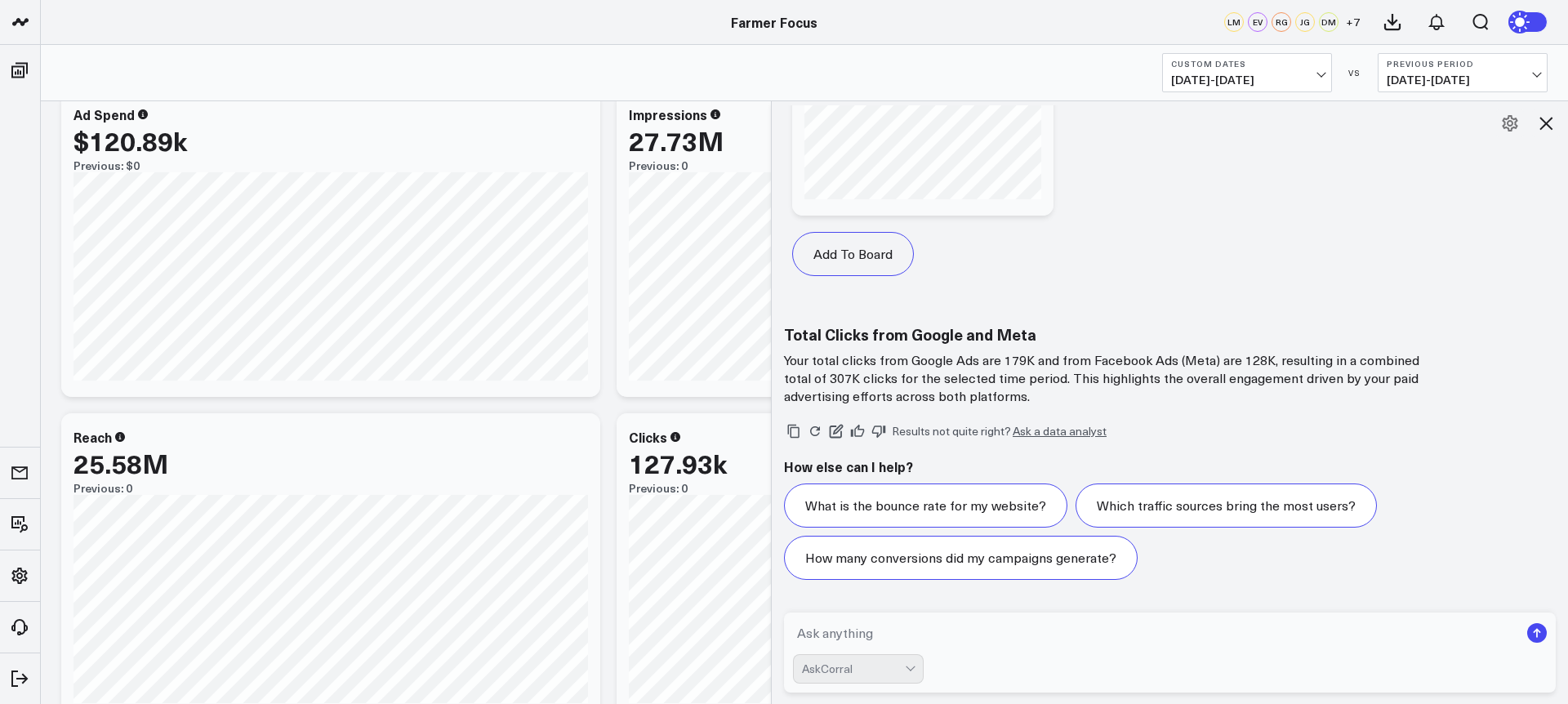
click at [1549, 128] on icon at bounding box center [1546, 123] width 20 height 20
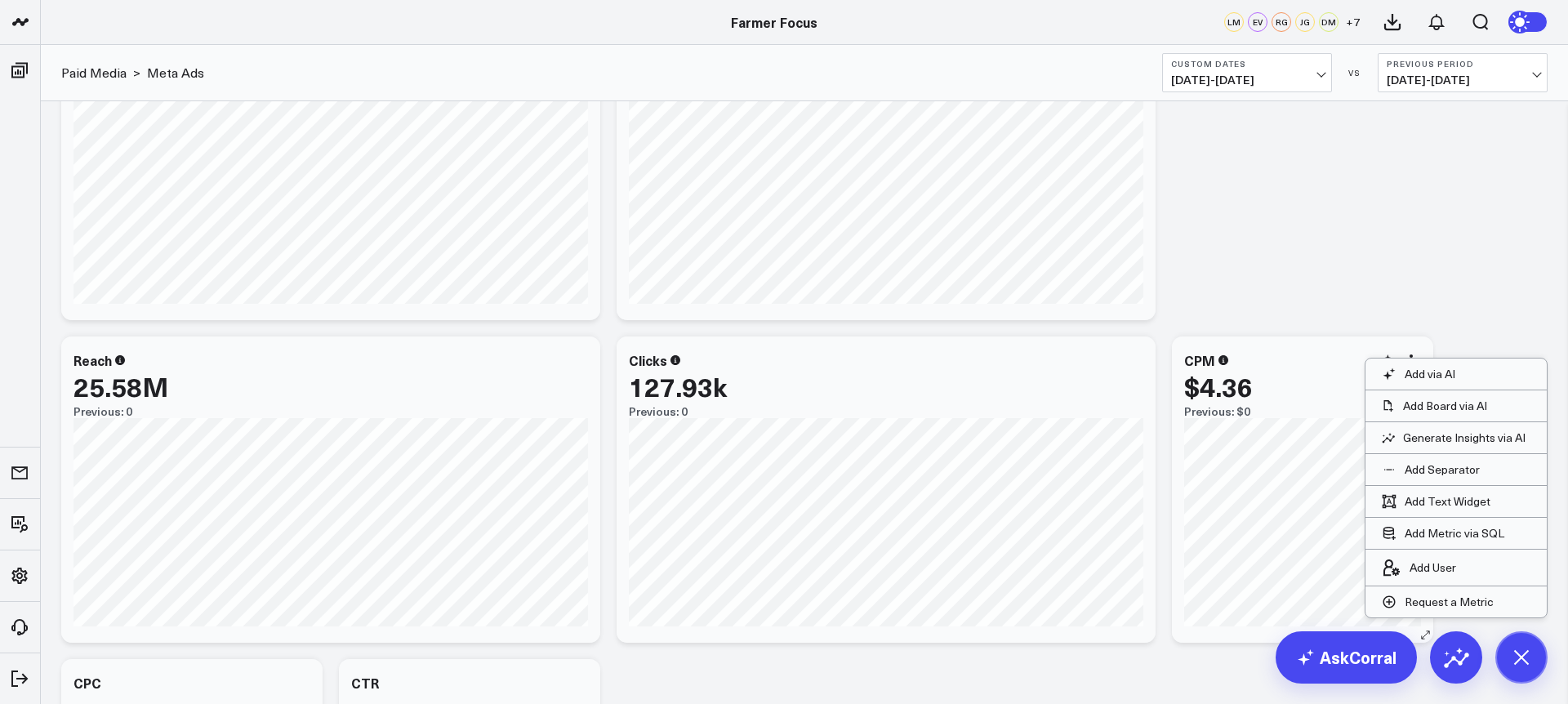
scroll to position [110, 0]
click at [1336, 673] on link "AskCorral" at bounding box center [1346, 657] width 141 height 52
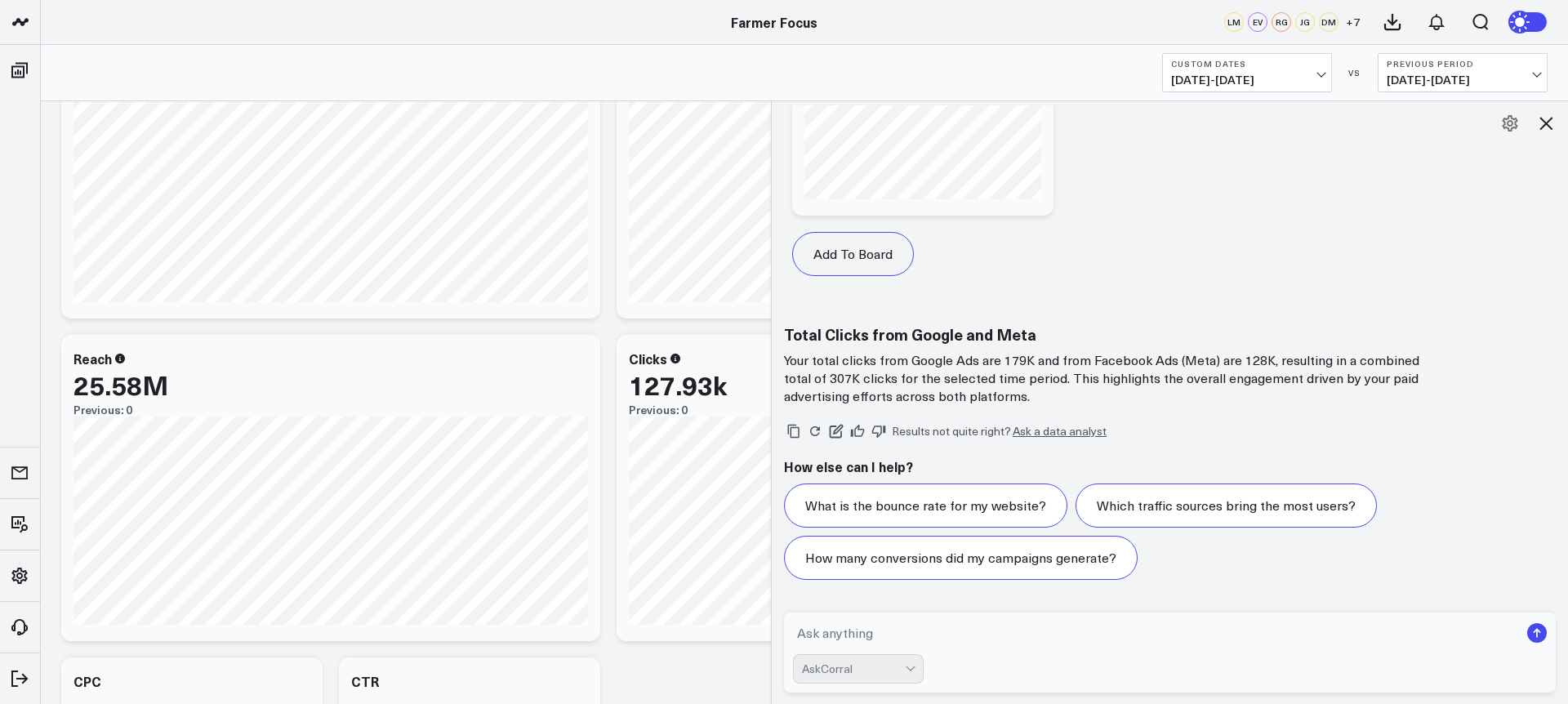
click at [1277, 634] on textarea at bounding box center [1156, 632] width 726 height 30
type textarea "q"
type textarea "what are my total clicks for meta"
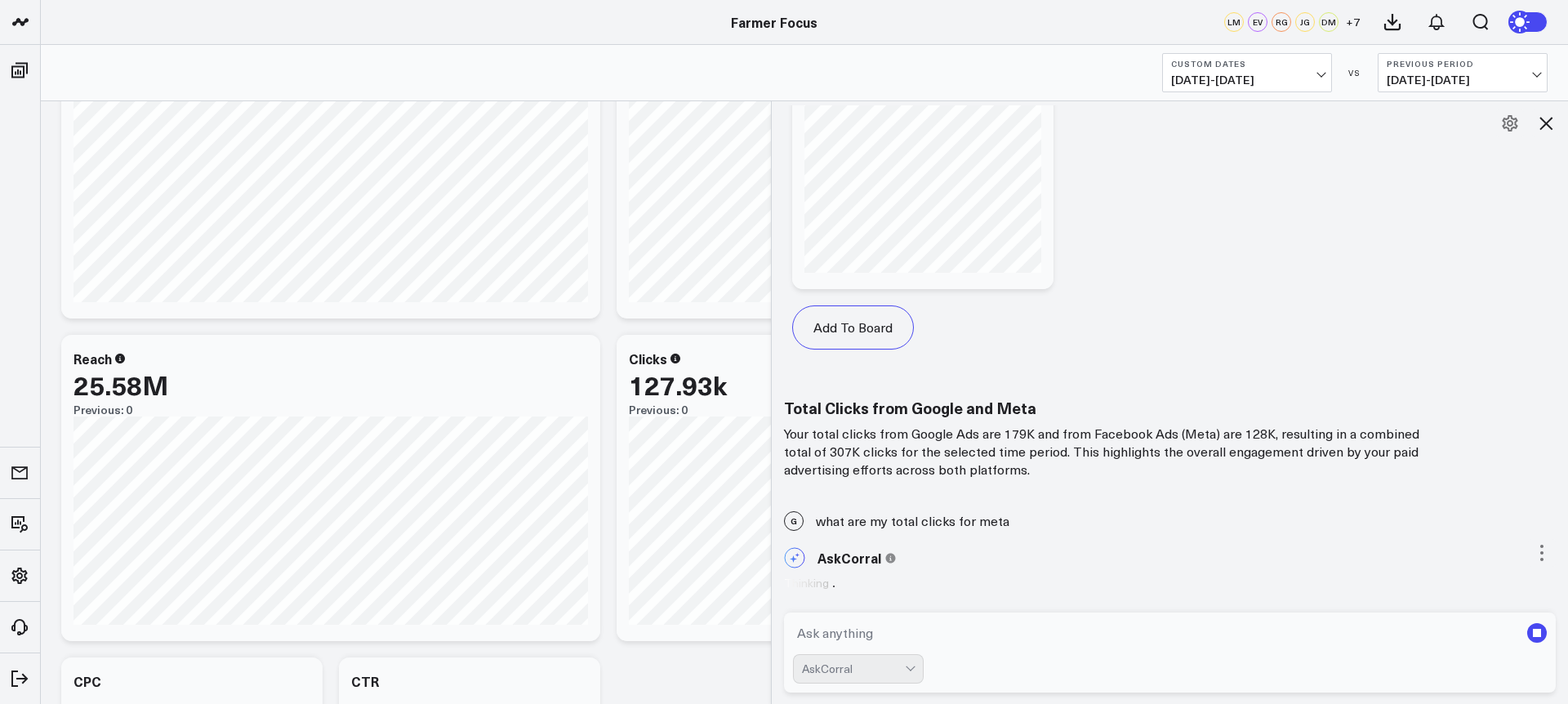
scroll to position [2852, 0]
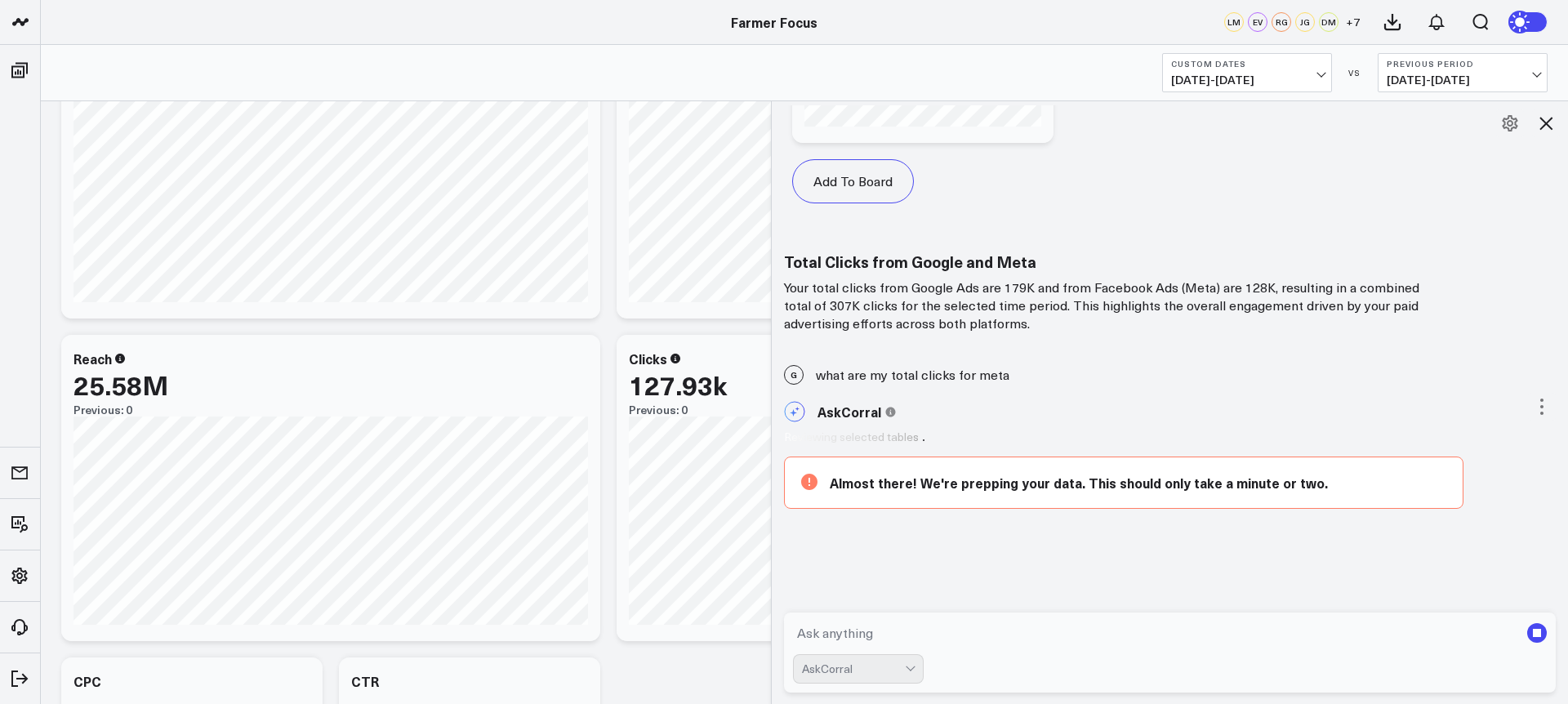
click at [705, 629] on div "Clicks 127.93k Previous: 0 [#fff fontSize:14px lineHeight:16px][/] [#fff fontSi…" at bounding box center [886, 488] width 539 height 306
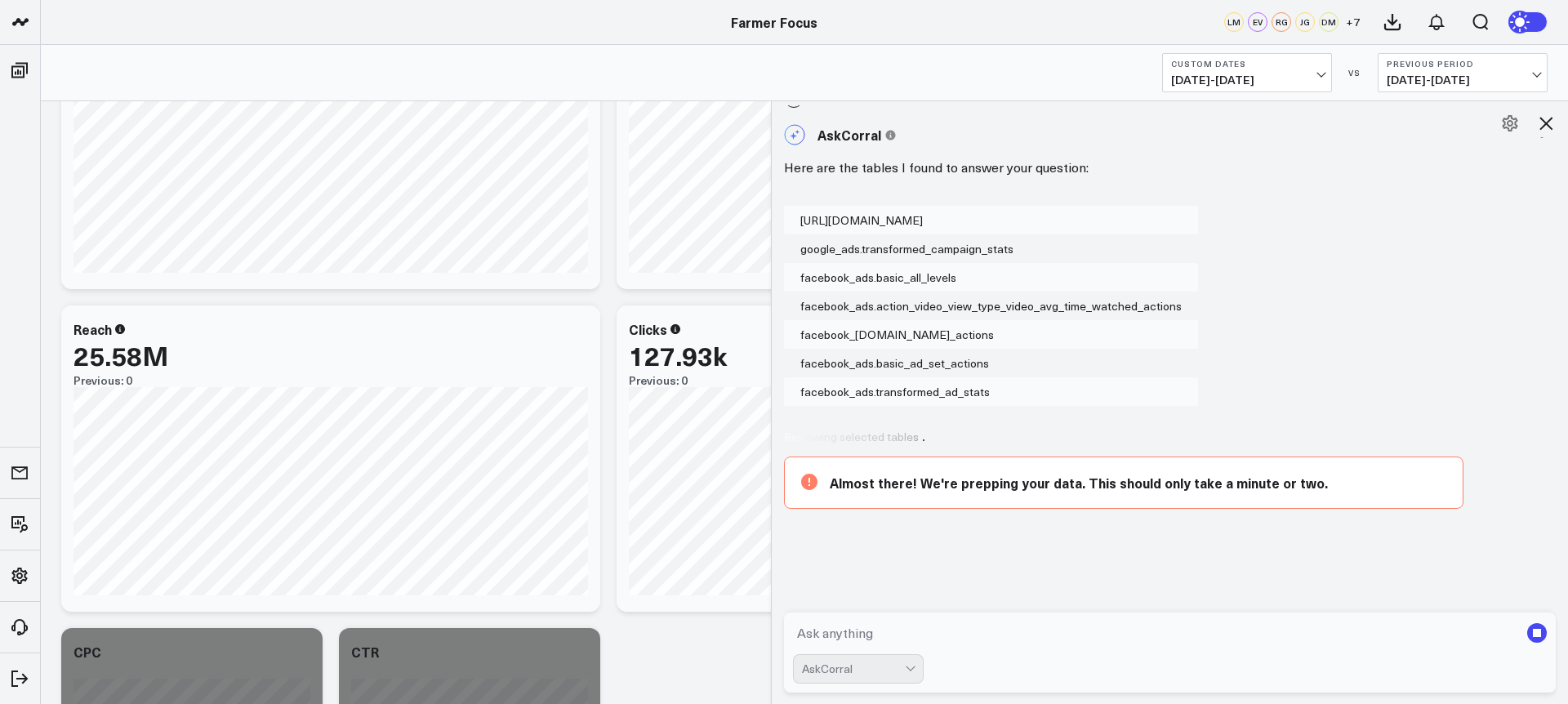
scroll to position [141, 0]
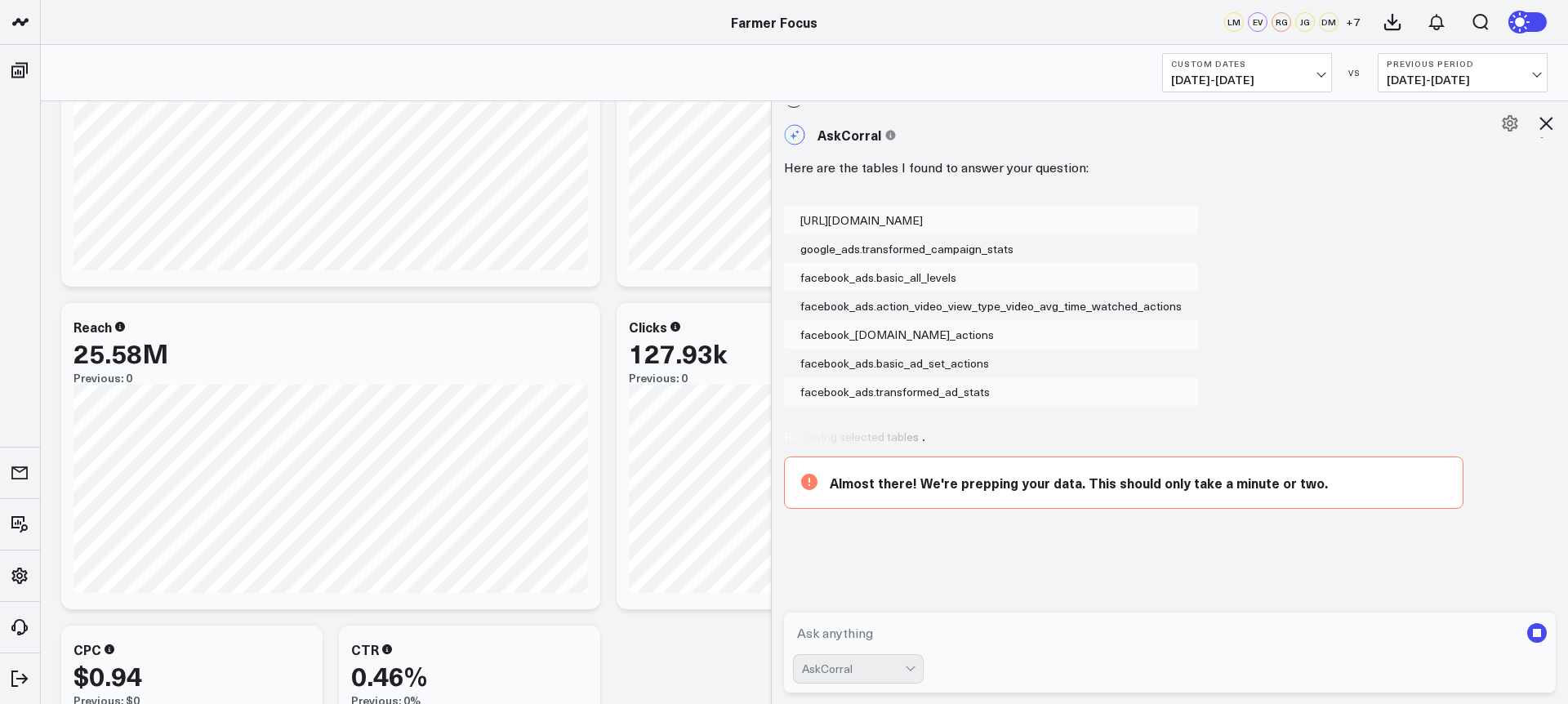
scroll to position [139, 0]
click at [1558, 121] on button at bounding box center [1546, 123] width 28 height 28
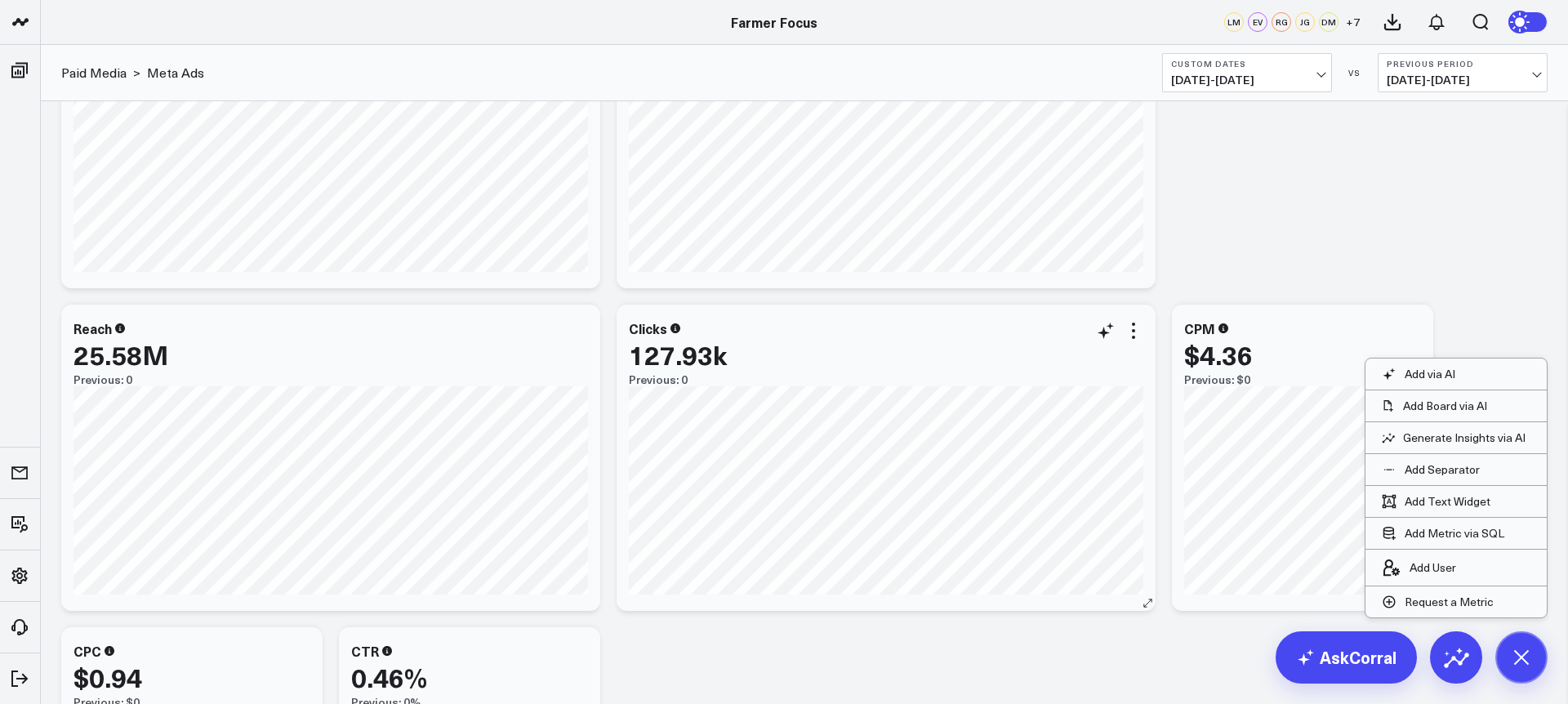
scroll to position [3331, 0]
click at [1446, 92] on button "Previous Period [DATE] - [DATE]" at bounding box center [1463, 73] width 170 height 40
click at [1441, 200] on link "No Comparison" at bounding box center [1462, 203] width 168 height 31
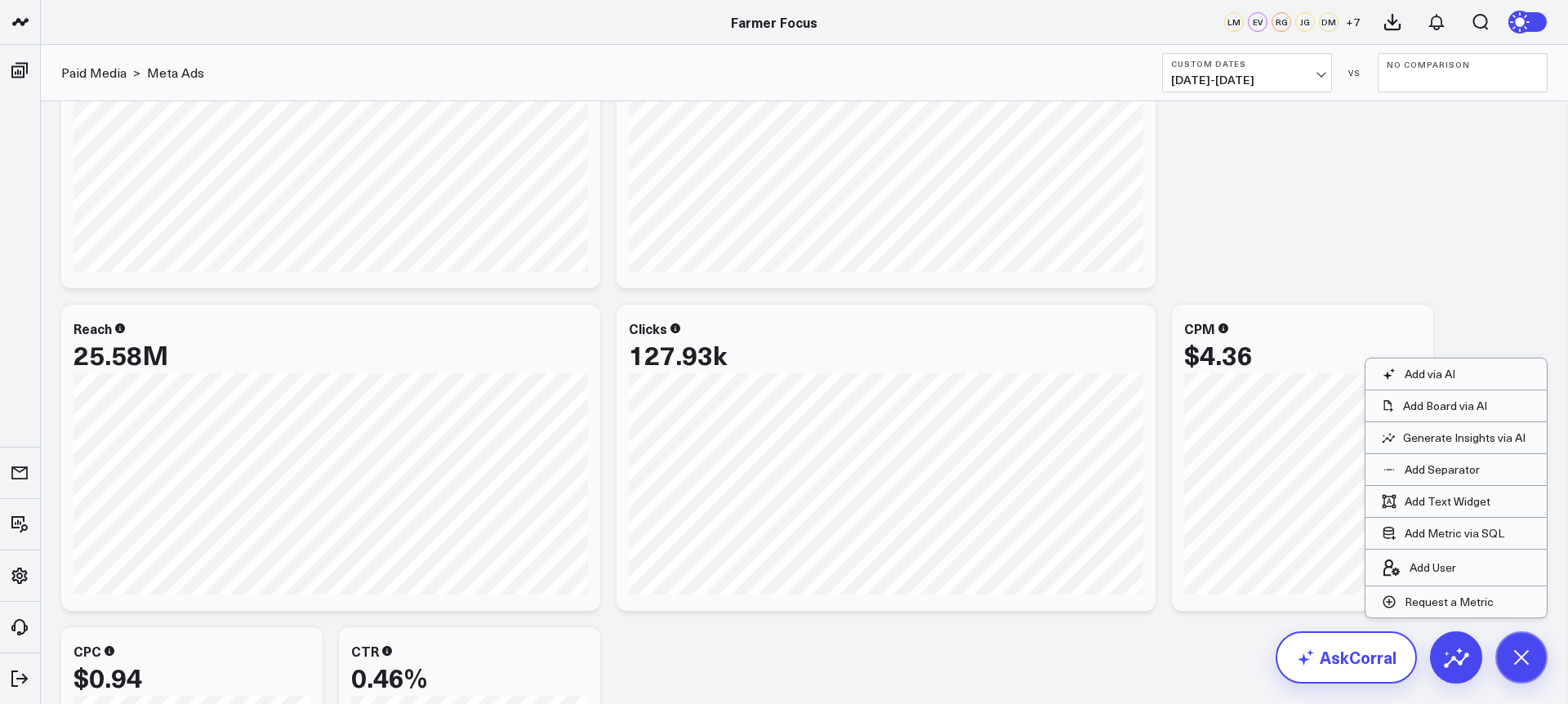
click at [1369, 646] on link "AskCorral" at bounding box center [1346, 657] width 141 height 52
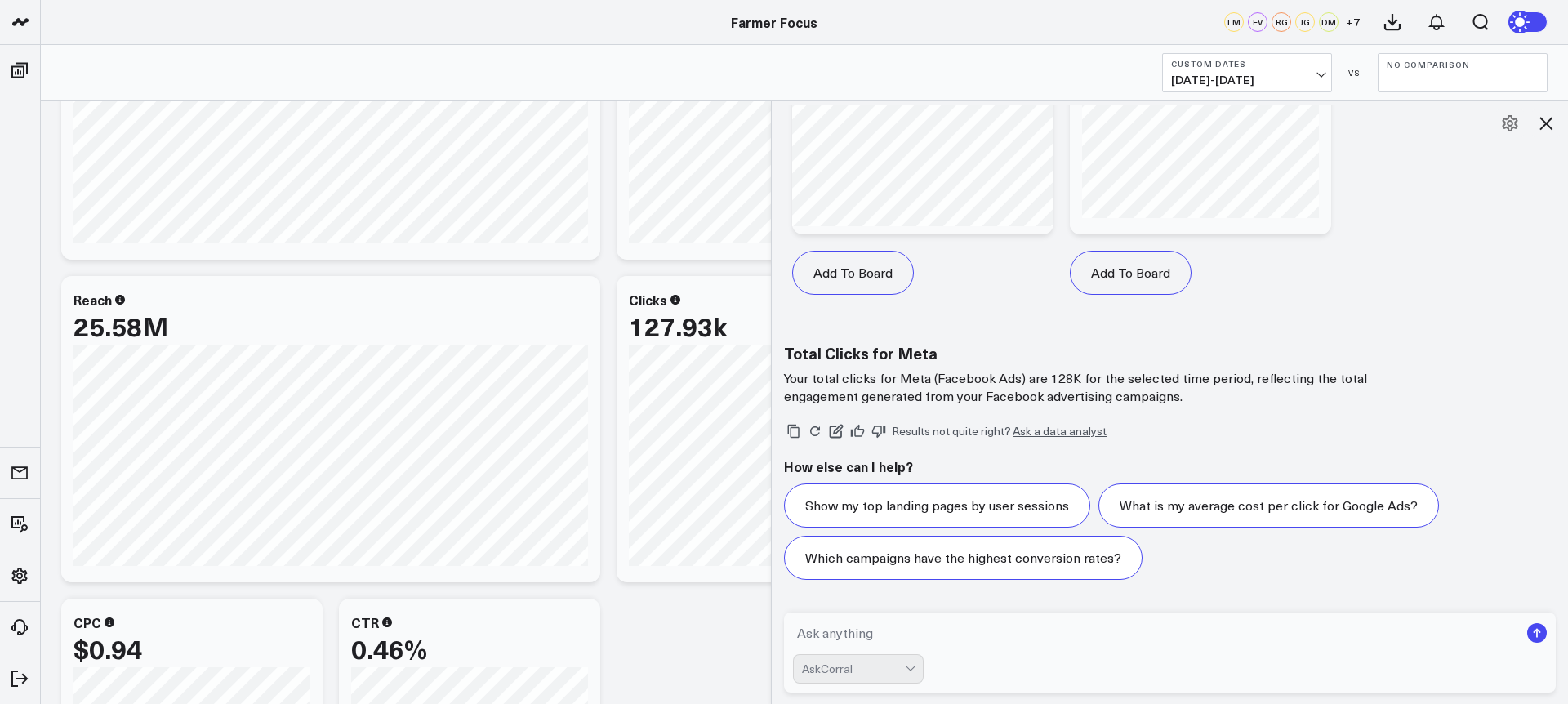
scroll to position [4308, 0]
